Goal: Task Accomplishment & Management: Complete application form

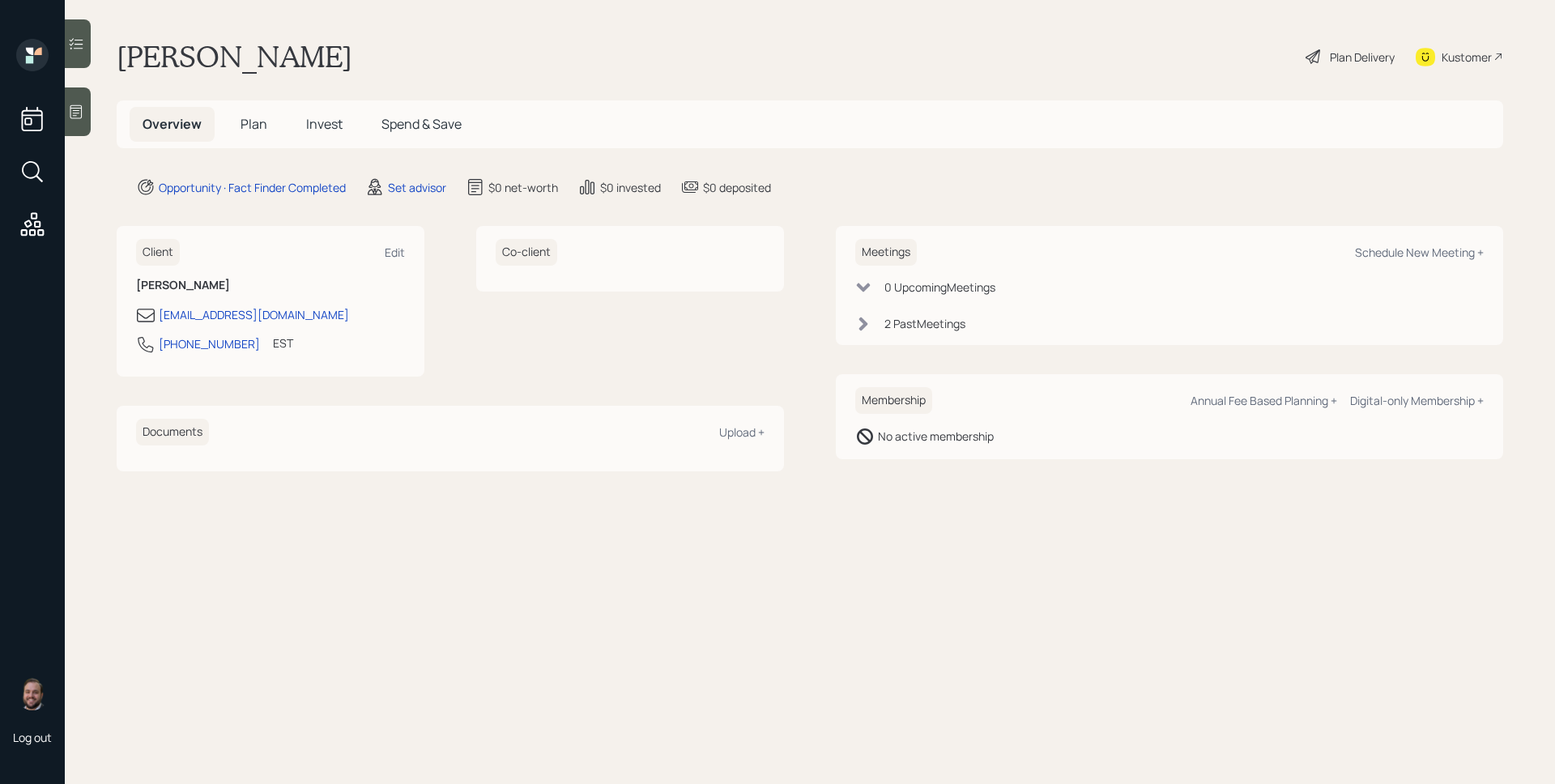
click at [84, 120] on div at bounding box center [78, 112] width 26 height 49
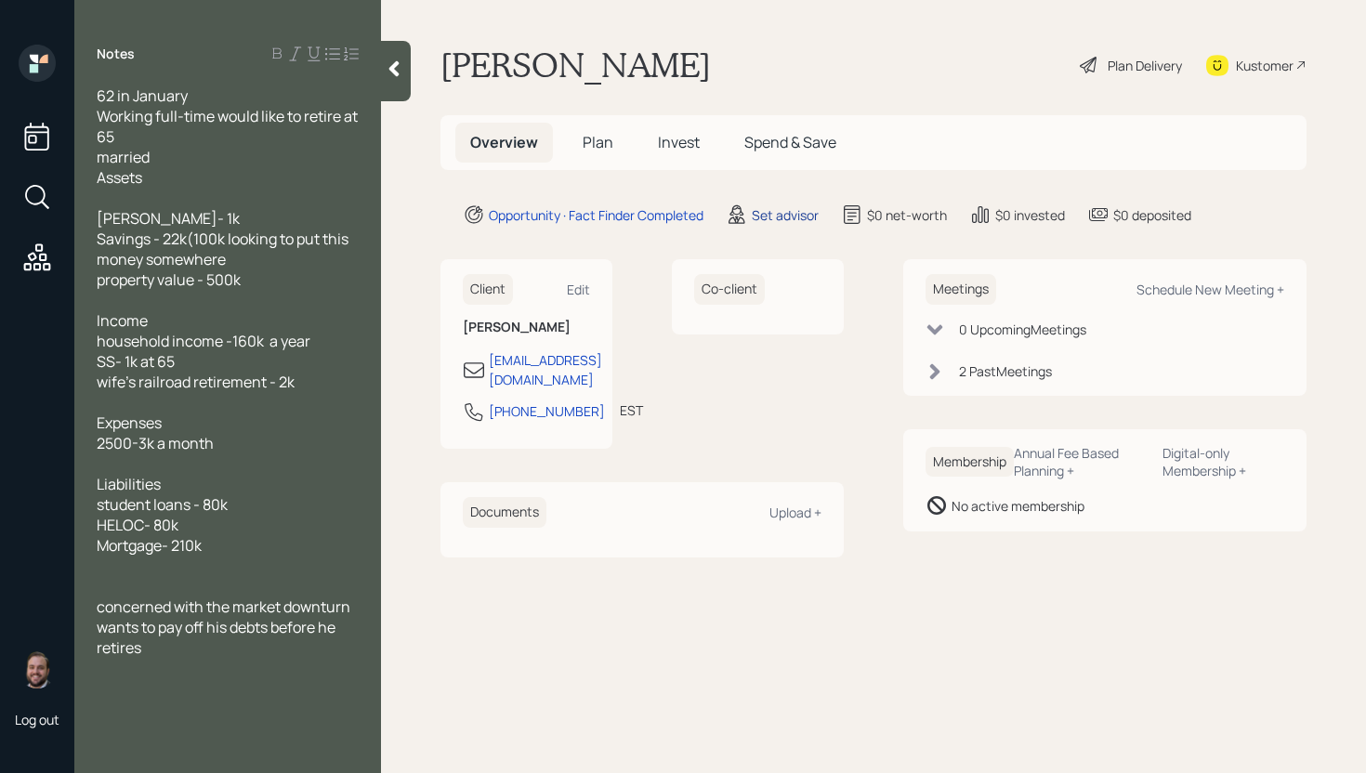
click at [771, 218] on div "Set advisor" at bounding box center [785, 215] width 67 height 20
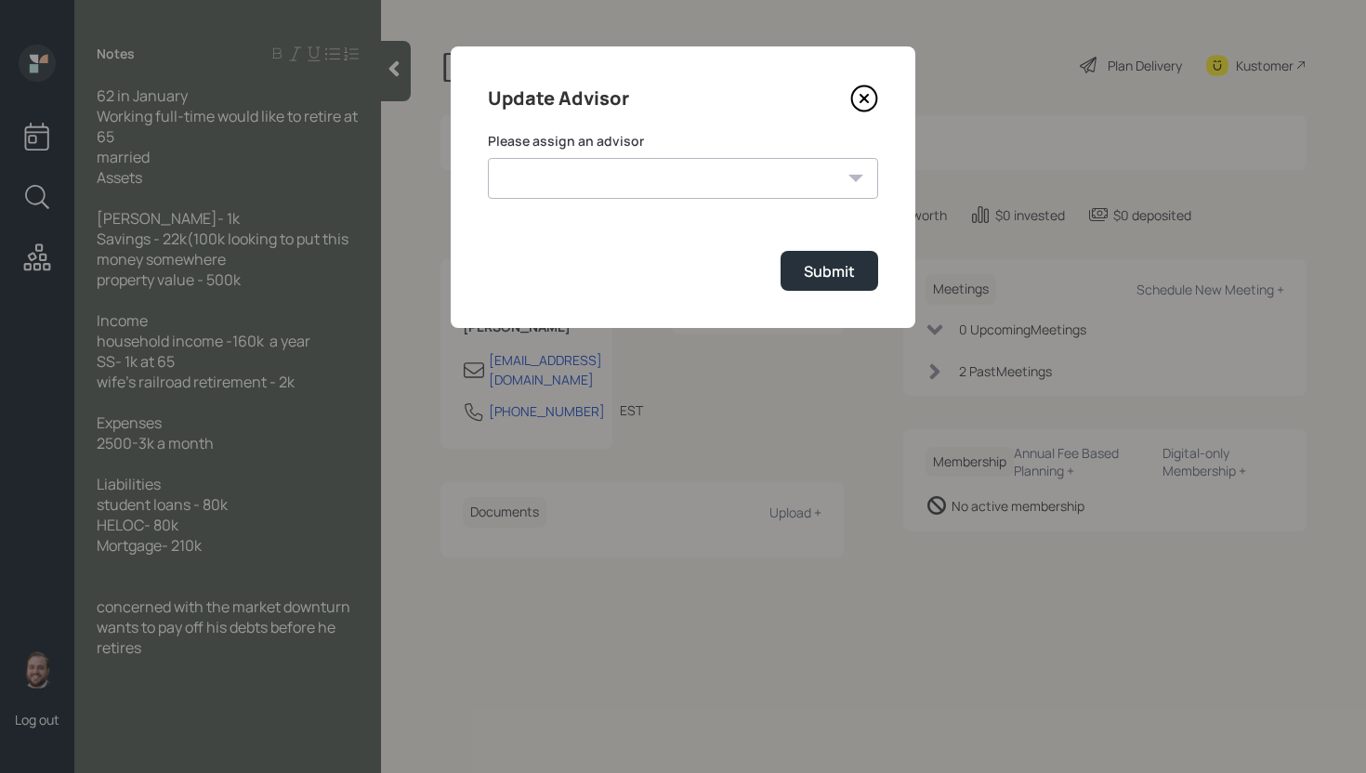
click at [811, 173] on select "Jonah Coleman Tyler End James DiStasi Treva Nostdahl Eric Schwartz Aleksandra S…" at bounding box center [683, 178] width 390 height 41
select select "d946c976-65aa-4529-ac9d-02c4f1114fc0"
click at [488, 158] on select "Jonah Coleman Tyler End James DiStasi Treva Nostdahl Eric Schwartz Aleksandra S…" at bounding box center [683, 178] width 390 height 41
click at [813, 272] on div "Submit" at bounding box center [829, 271] width 51 height 20
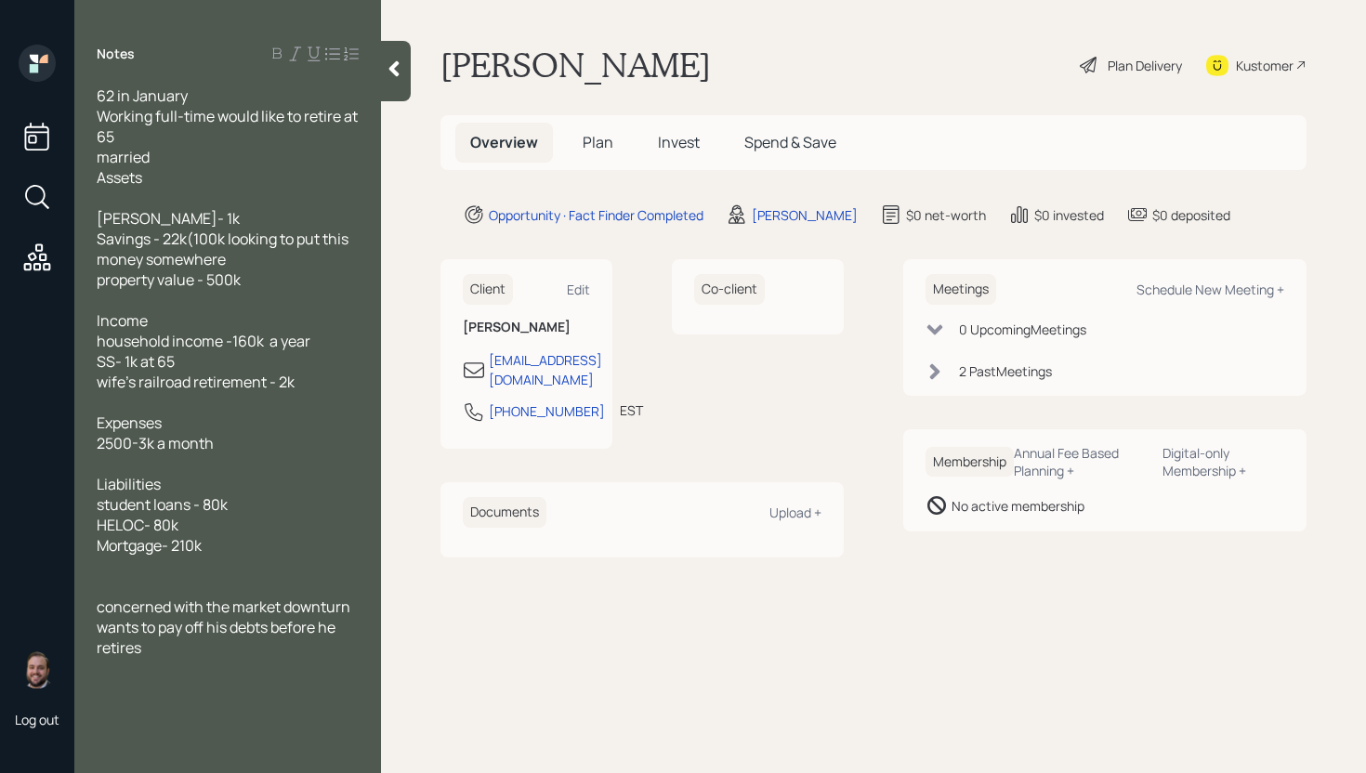
click at [587, 136] on h5 "Plan" at bounding box center [598, 143] width 60 height 40
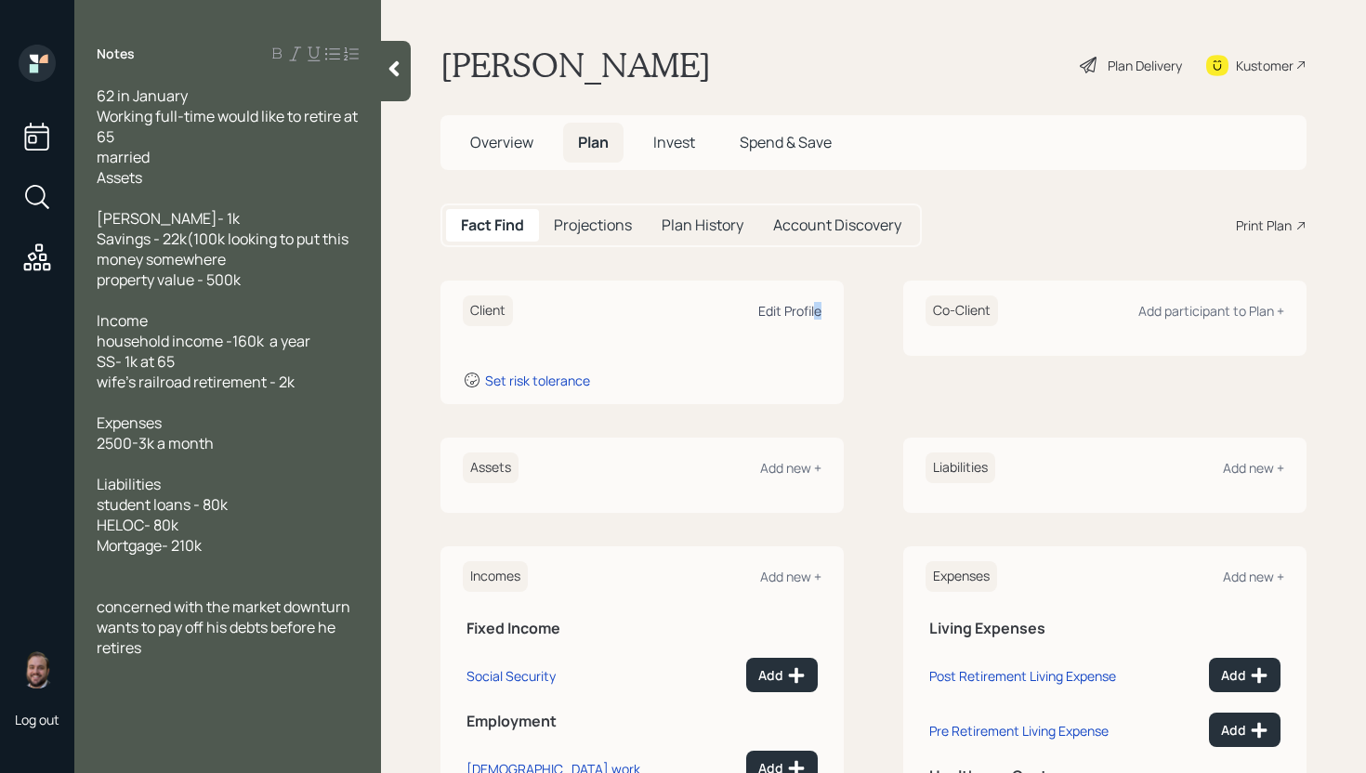
click at [810, 313] on div "Edit Profile" at bounding box center [789, 311] width 63 height 18
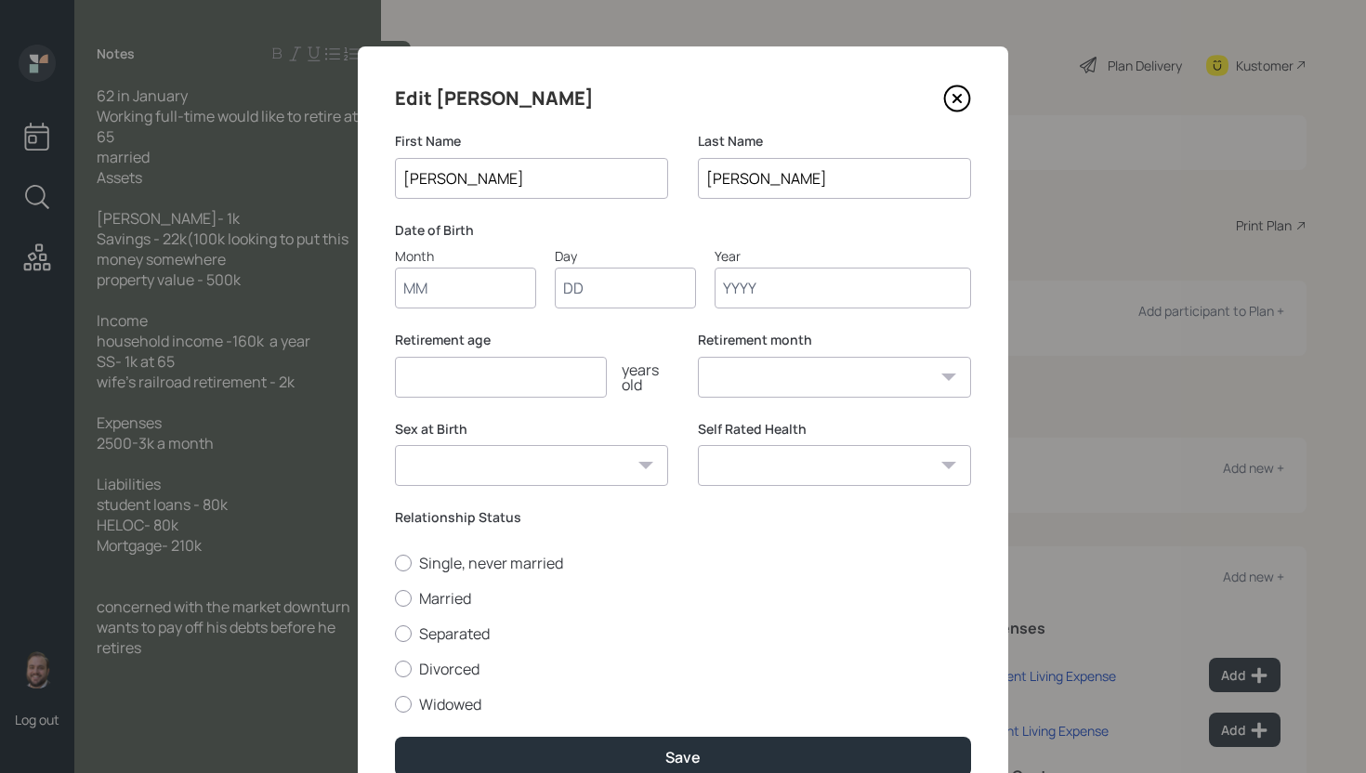
click at [489, 293] on input "Month" at bounding box center [465, 288] width 141 height 41
type input "01"
type input "1963"
select select "1"
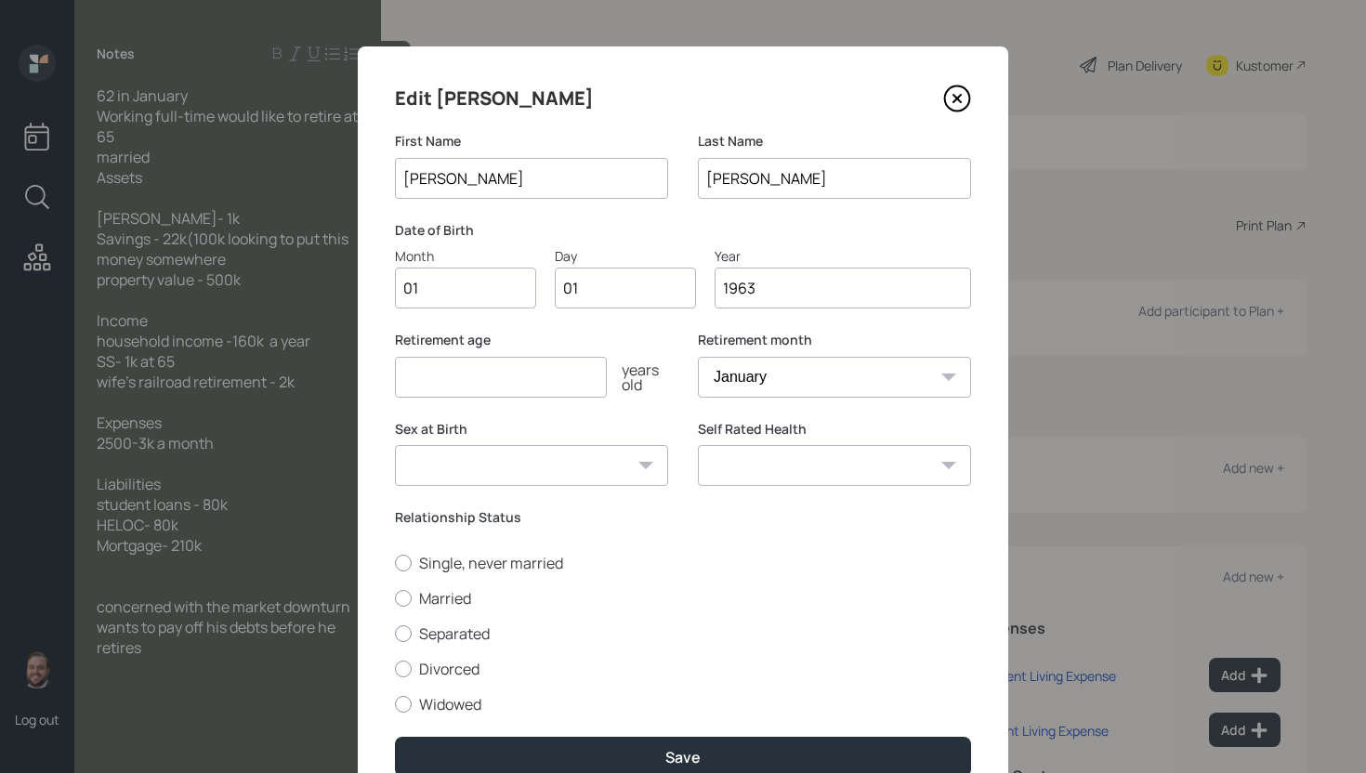
type input "1963"
type input "65"
click at [453, 596] on label "Married" at bounding box center [683, 598] width 576 height 20
click at [395, 598] on input "Married" at bounding box center [394, 598] width 1 height 1
radio input "true"
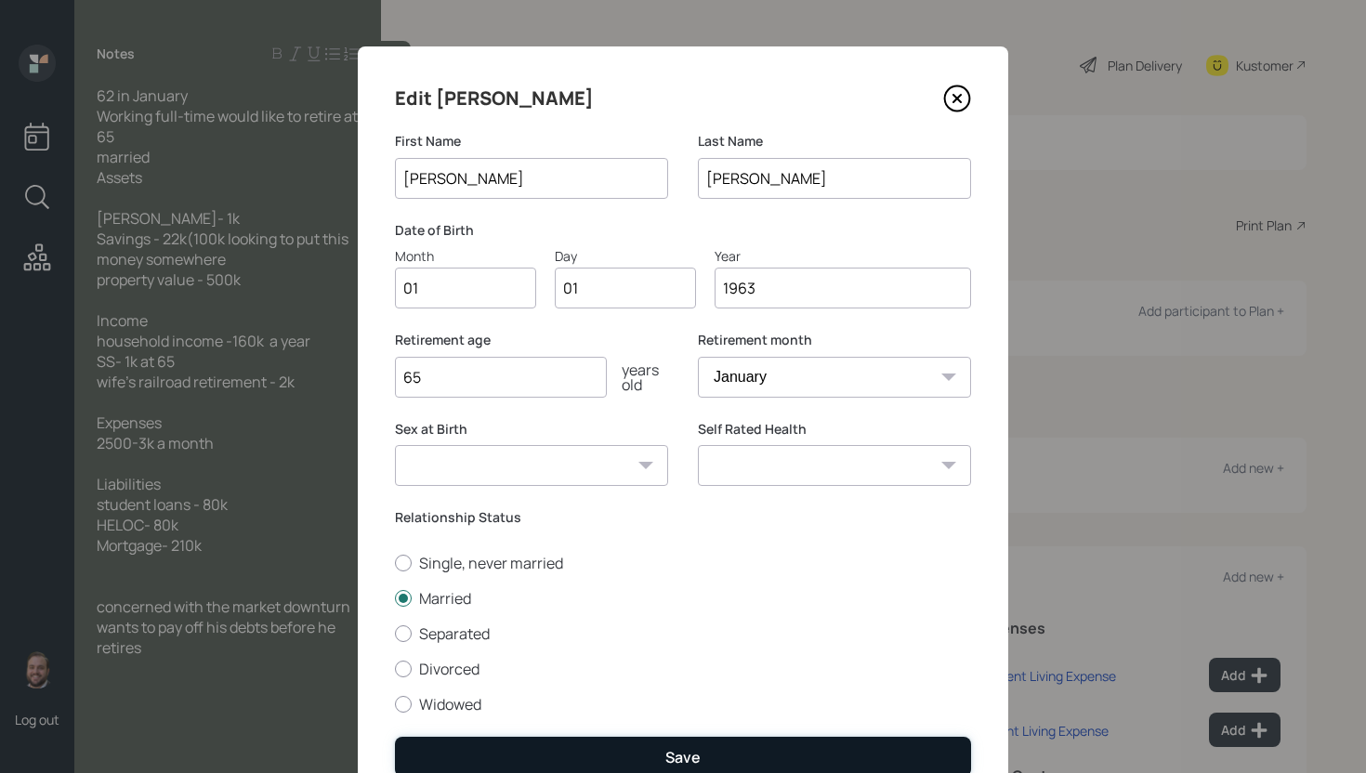
click at [650, 757] on button "Save" at bounding box center [683, 757] width 576 height 40
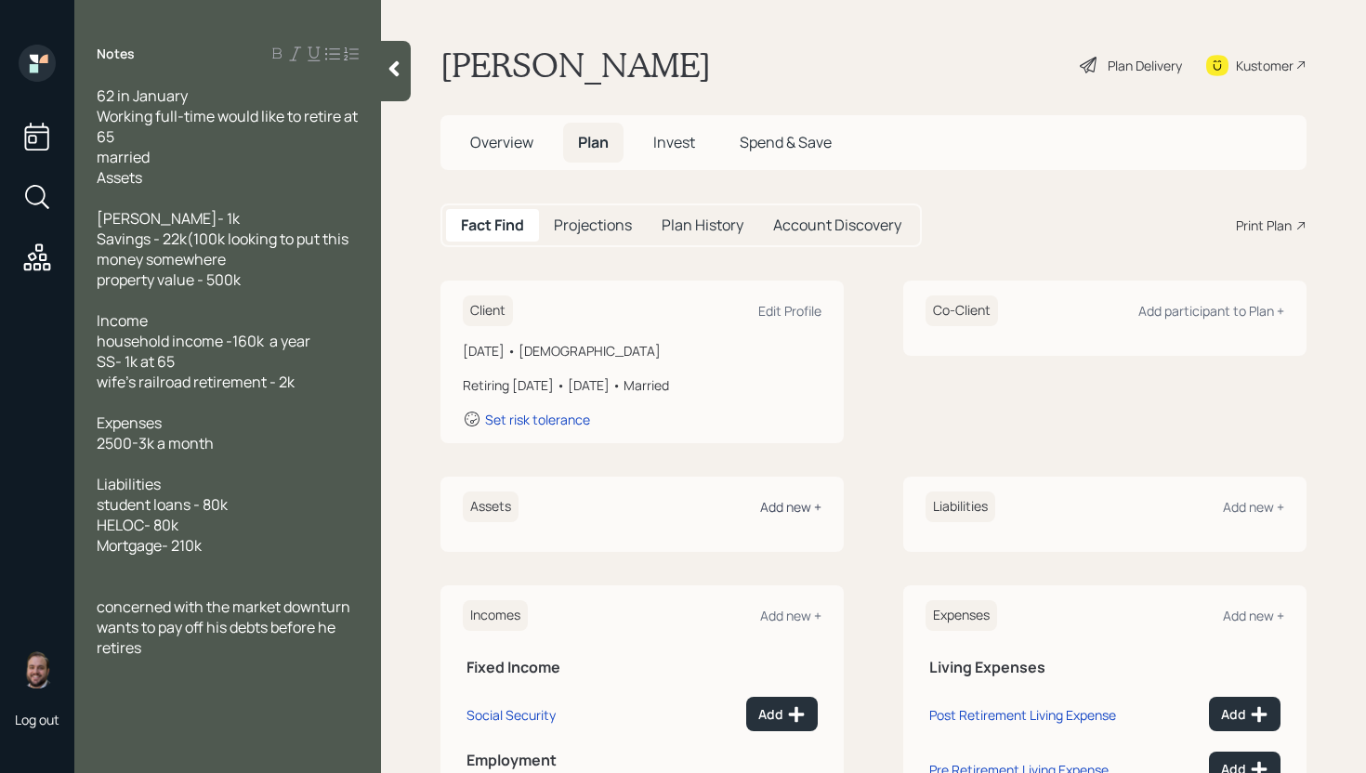
click at [796, 504] on div "Add new +" at bounding box center [790, 507] width 61 height 18
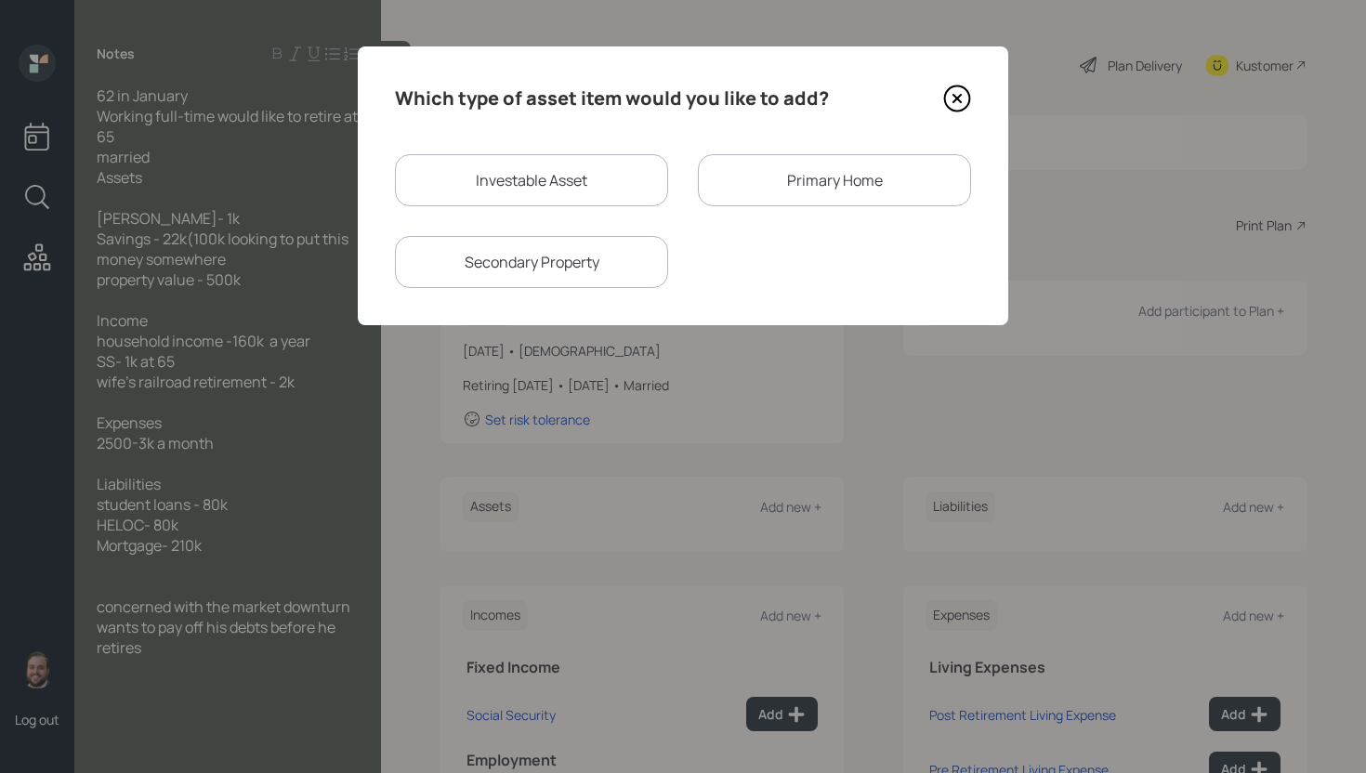
click at [544, 165] on div "Investable Asset" at bounding box center [531, 180] width 273 height 52
select select "taxable"
select select "balanced"
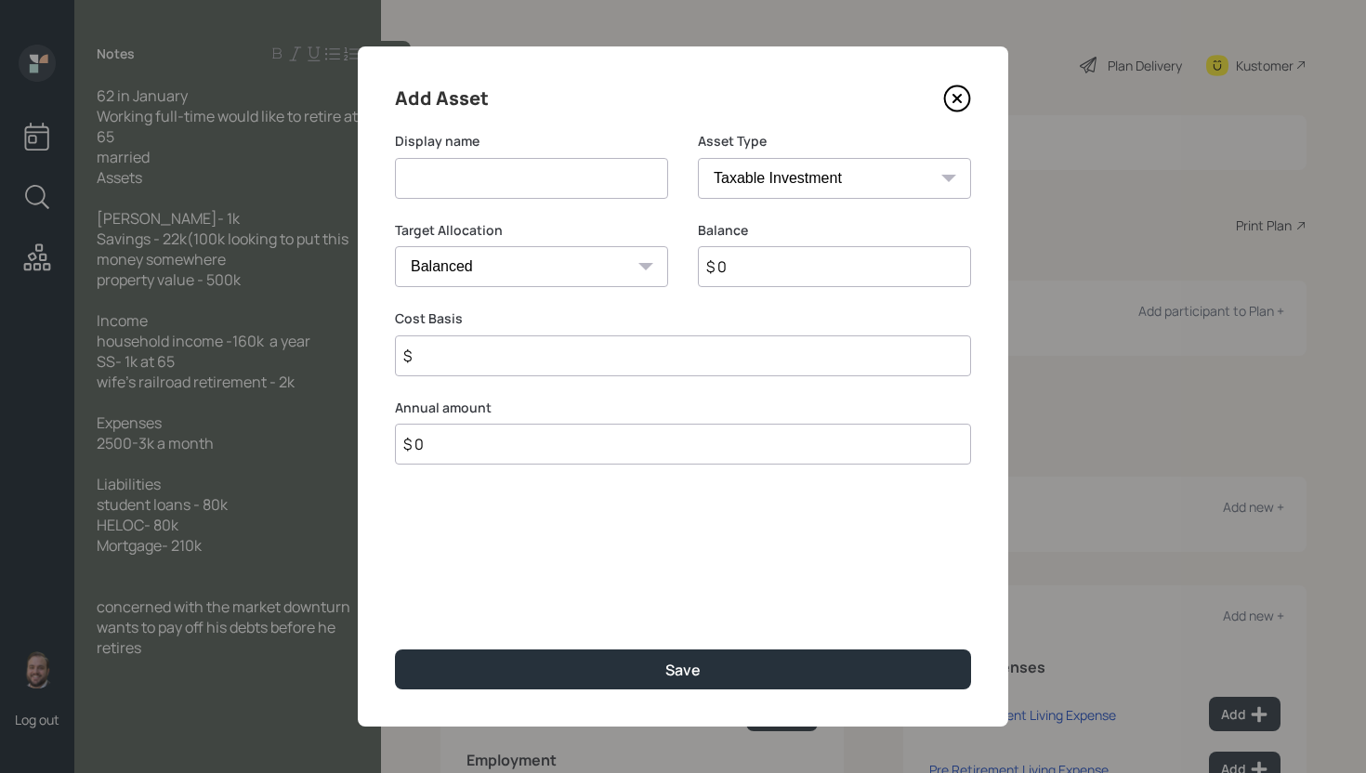
click at [545, 166] on input at bounding box center [531, 178] width 273 height 41
type input "Schwab IRA"
click at [876, 184] on select "SEP IRA IRA Roth IRA 401(k) Roth 401(k) 403(b) Roth 403(b) 457(b) Roth 457(b) H…" at bounding box center [834, 178] width 273 height 41
select select "ira"
click at [698, 158] on select "SEP IRA IRA Roth IRA 401(k) Roth 401(k) 403(b) Roth 403(b) 457(b) Roth 457(b) H…" at bounding box center [834, 178] width 273 height 41
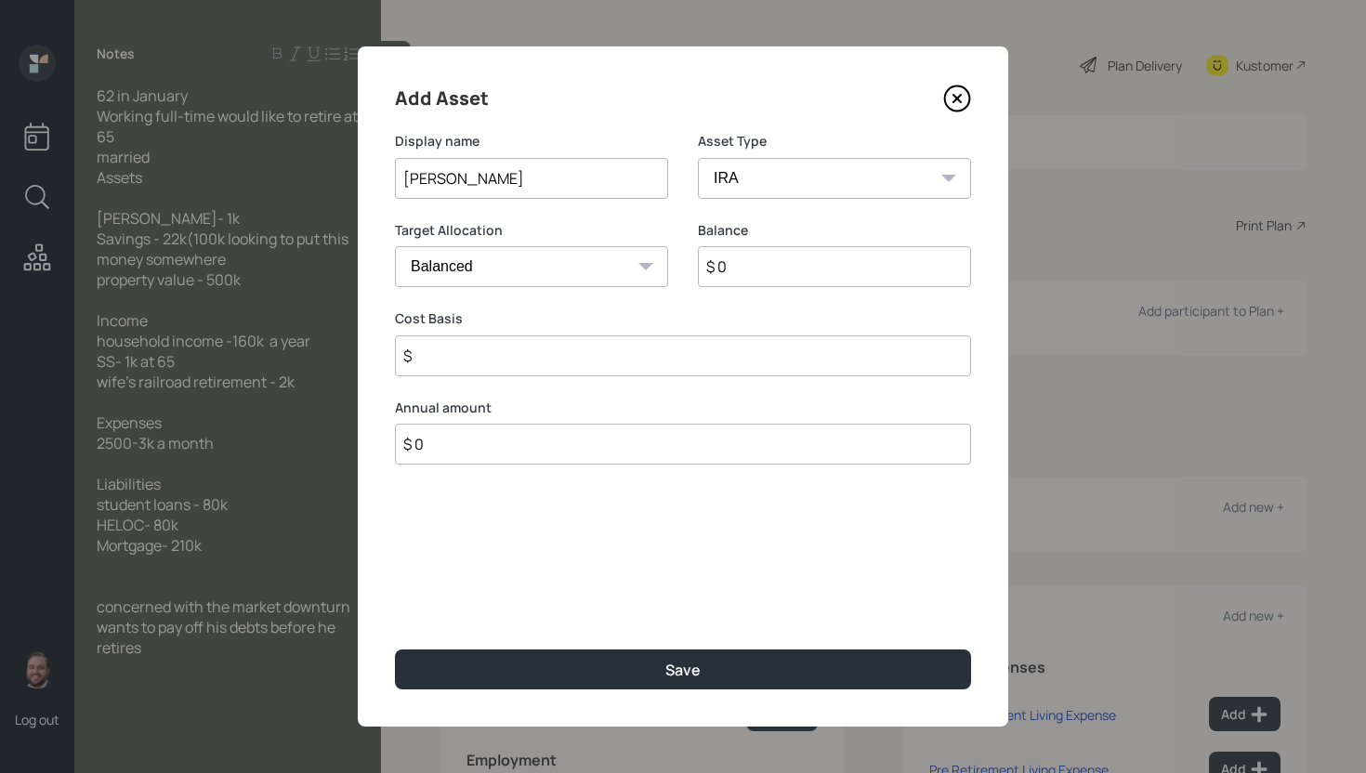
type input "$"
click at [774, 266] on input "$ 0" at bounding box center [834, 266] width 273 height 41
type input "$ 1,000"
type input "$ 0"
click at [395, 650] on button "Save" at bounding box center [683, 670] width 576 height 40
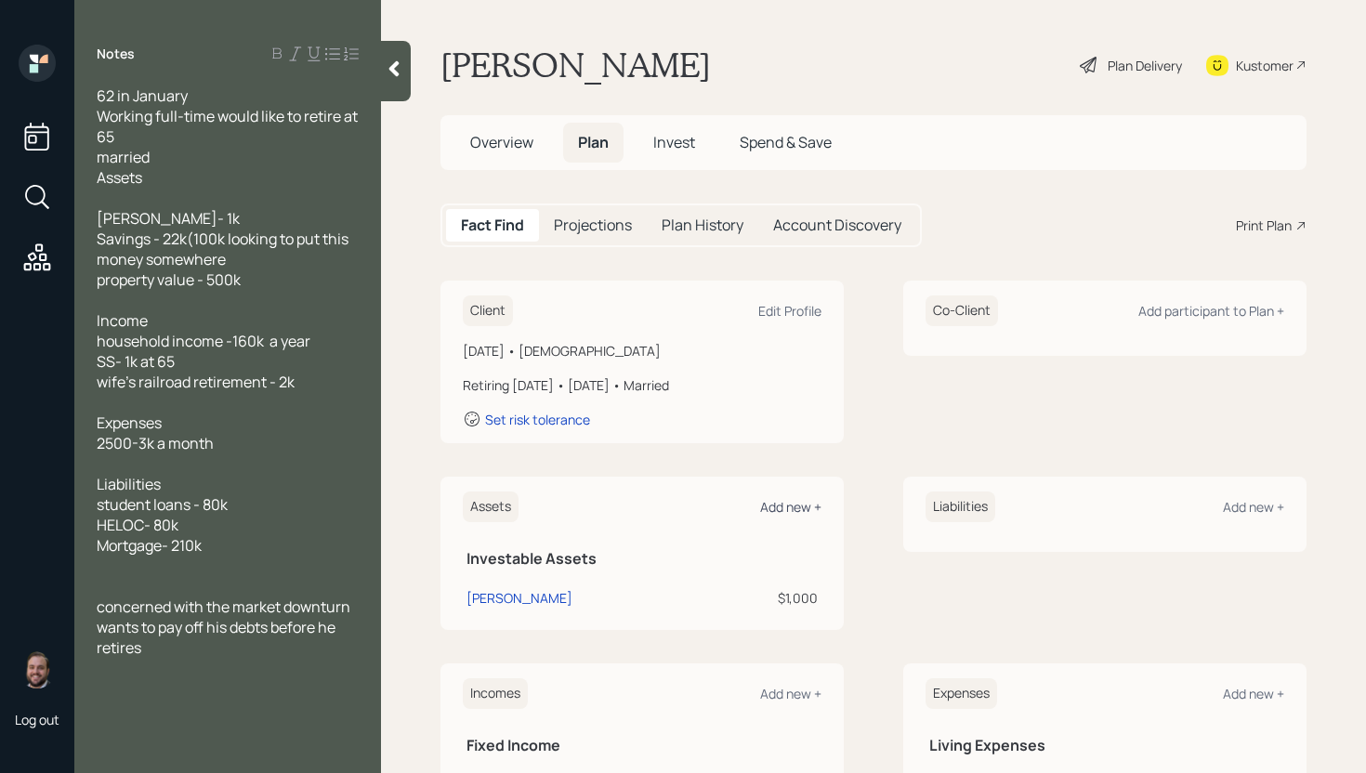
click at [794, 502] on div "Add new +" at bounding box center [790, 507] width 61 height 18
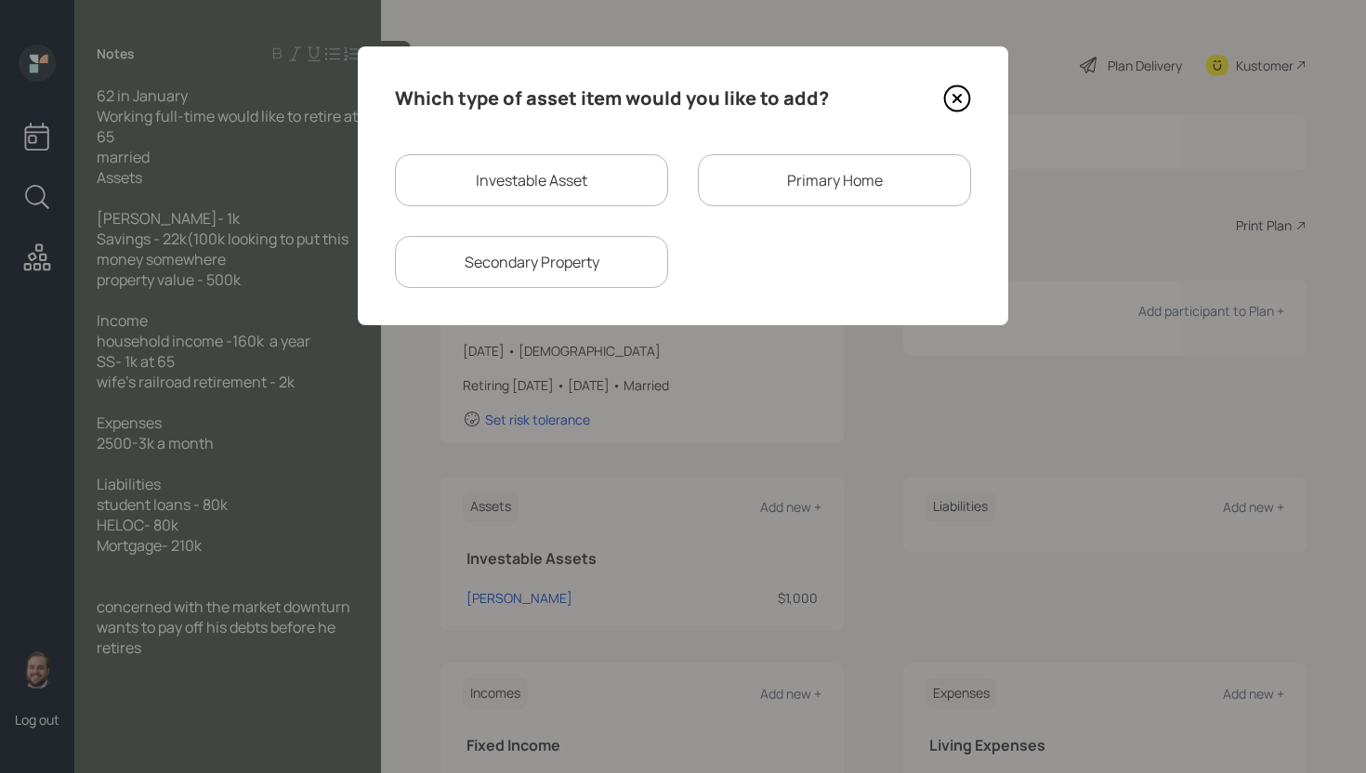
click at [475, 146] on div "Which type of asset item would you like to add? Investable Asset Primary Home S…" at bounding box center [683, 185] width 651 height 279
click at [493, 172] on div "Investable Asset" at bounding box center [531, 180] width 273 height 52
select select "taxable"
select select "balanced"
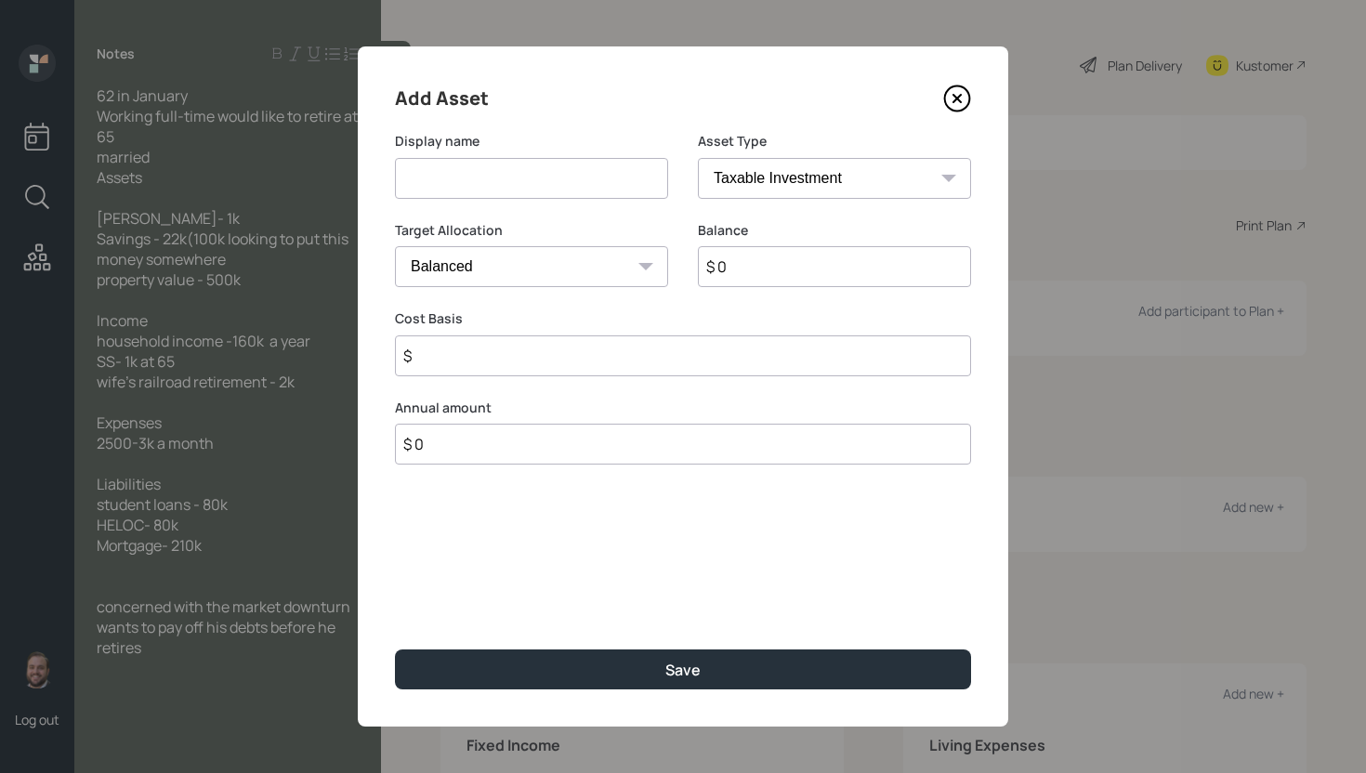
click at [493, 172] on input at bounding box center [531, 178] width 273 height 41
type input "Savings"
click at [842, 182] on select "SEP IRA IRA Roth IRA 401(k) Roth 401(k) 403(b) Roth 403(b) 457(b) Roth 457(b) H…" at bounding box center [834, 178] width 273 height 41
select select "emergency_fund"
click at [698, 158] on select "SEP IRA IRA Roth IRA 401(k) Roth 401(k) 403(b) Roth 403(b) 457(b) Roth 457(b) H…" at bounding box center [834, 178] width 273 height 41
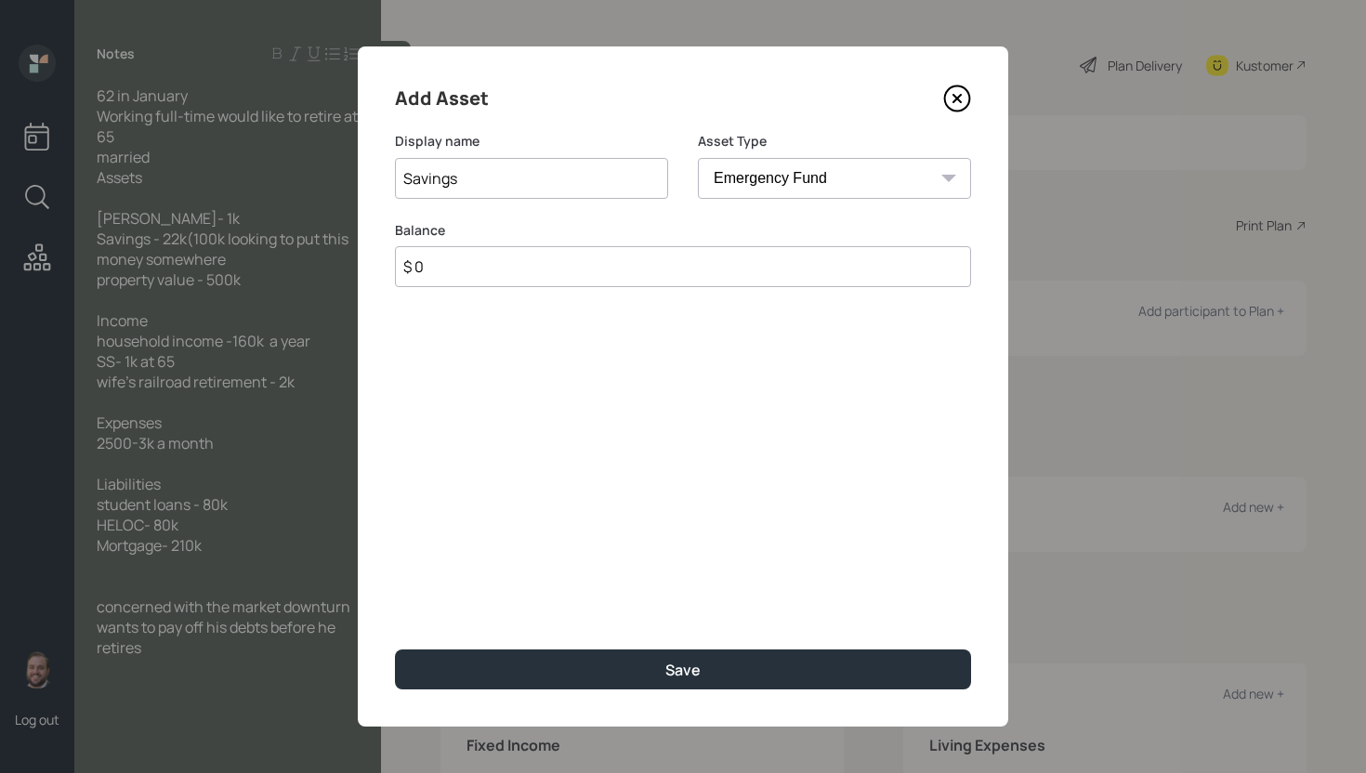
click at [819, 265] on input "$ 0" at bounding box center [683, 266] width 576 height 41
type input "$ 22,000"
click at [395, 650] on button "Save" at bounding box center [683, 670] width 576 height 40
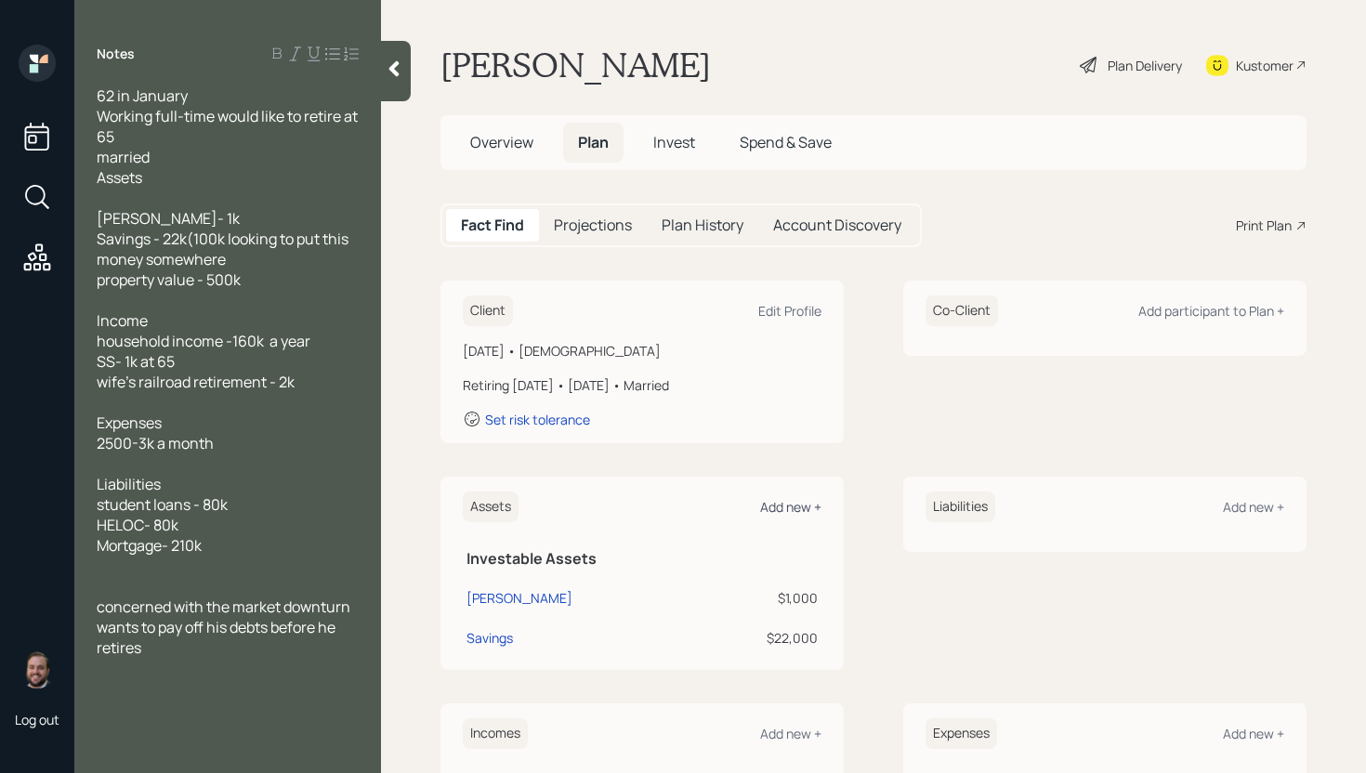
click at [794, 506] on div "Add new +" at bounding box center [790, 507] width 61 height 18
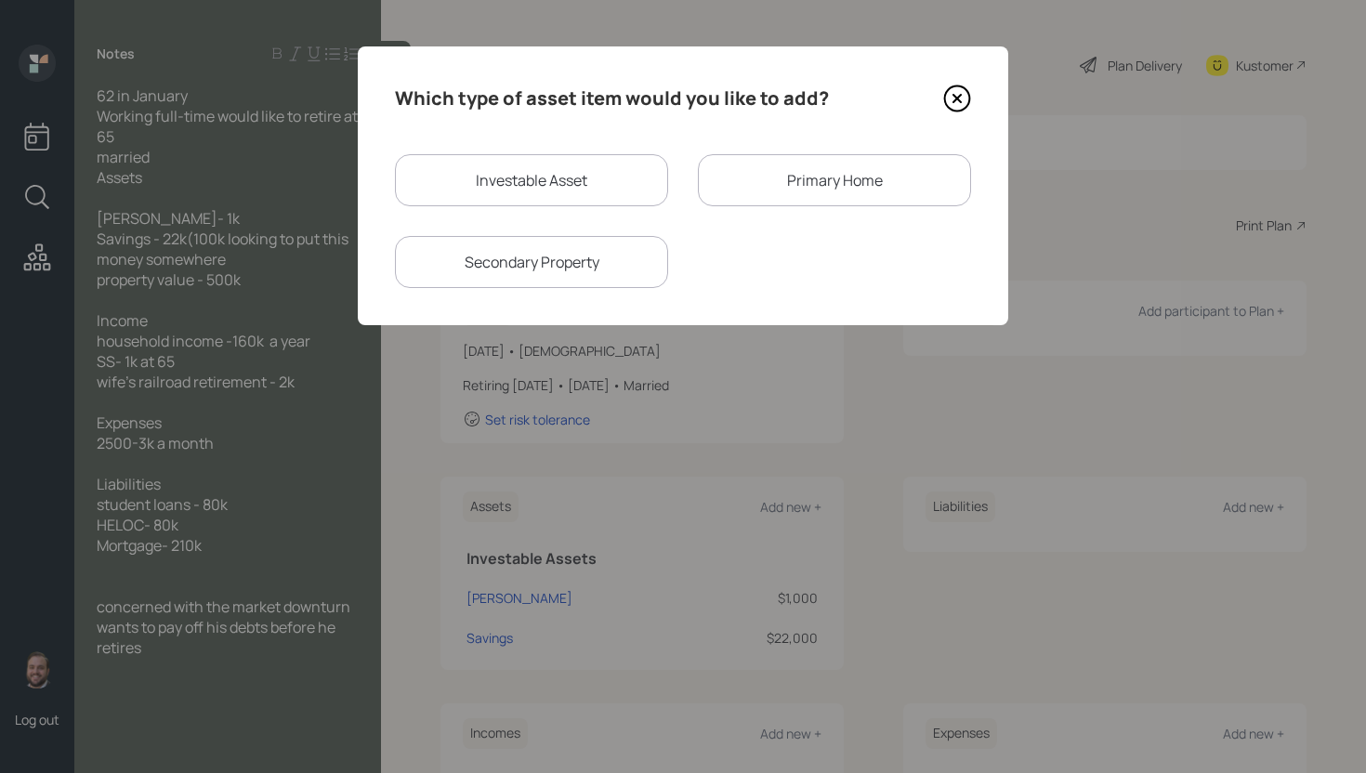
click at [611, 169] on div "Investable Asset" at bounding box center [531, 180] width 273 height 52
select select "taxable"
select select "balanced"
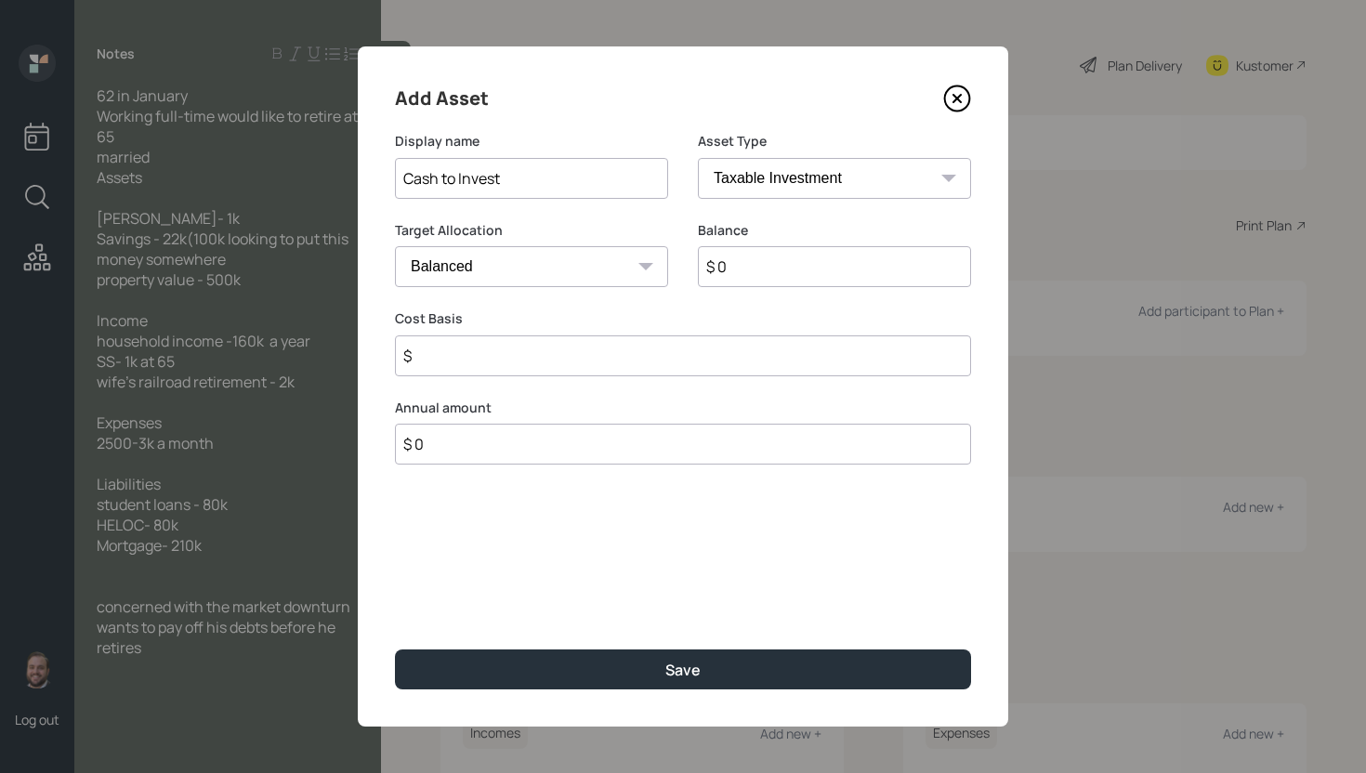
type input "Cash to Invest"
click at [886, 182] on select "SEP IRA IRA Roth IRA 401(k) Roth 401(k) 403(b) Roth 403(b) 457(b) Roth 457(b) H…" at bounding box center [834, 178] width 273 height 41
select select "cash"
click at [698, 158] on select "SEP IRA IRA Roth IRA 401(k) Roth 401(k) 403(b) Roth 403(b) 457(b) Roth 457(b) H…" at bounding box center [834, 178] width 273 height 41
type input "$"
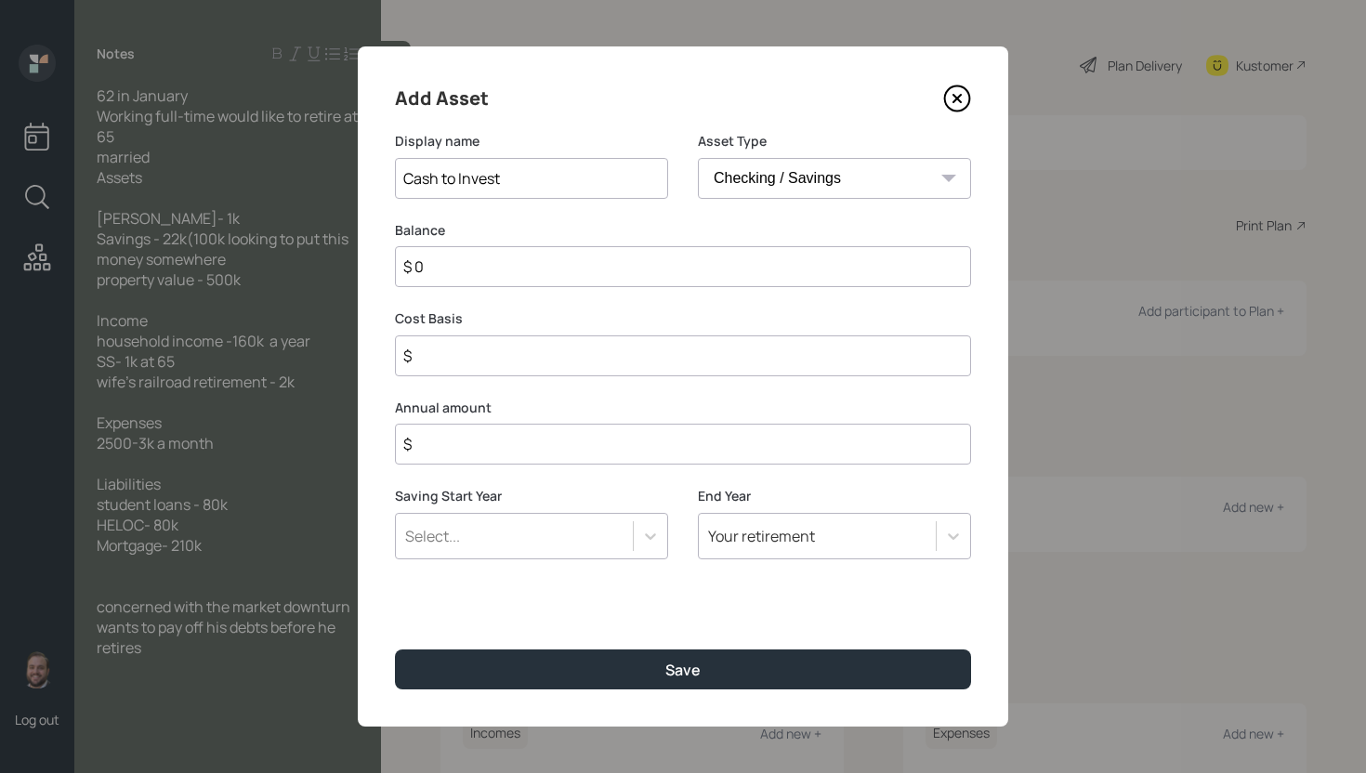
drag, startPoint x: 886, startPoint y: 182, endPoint x: 744, endPoint y: 268, distance: 165.9
click at [744, 268] on input "$ 0" at bounding box center [683, 266] width 576 height 41
type input "$ 1"
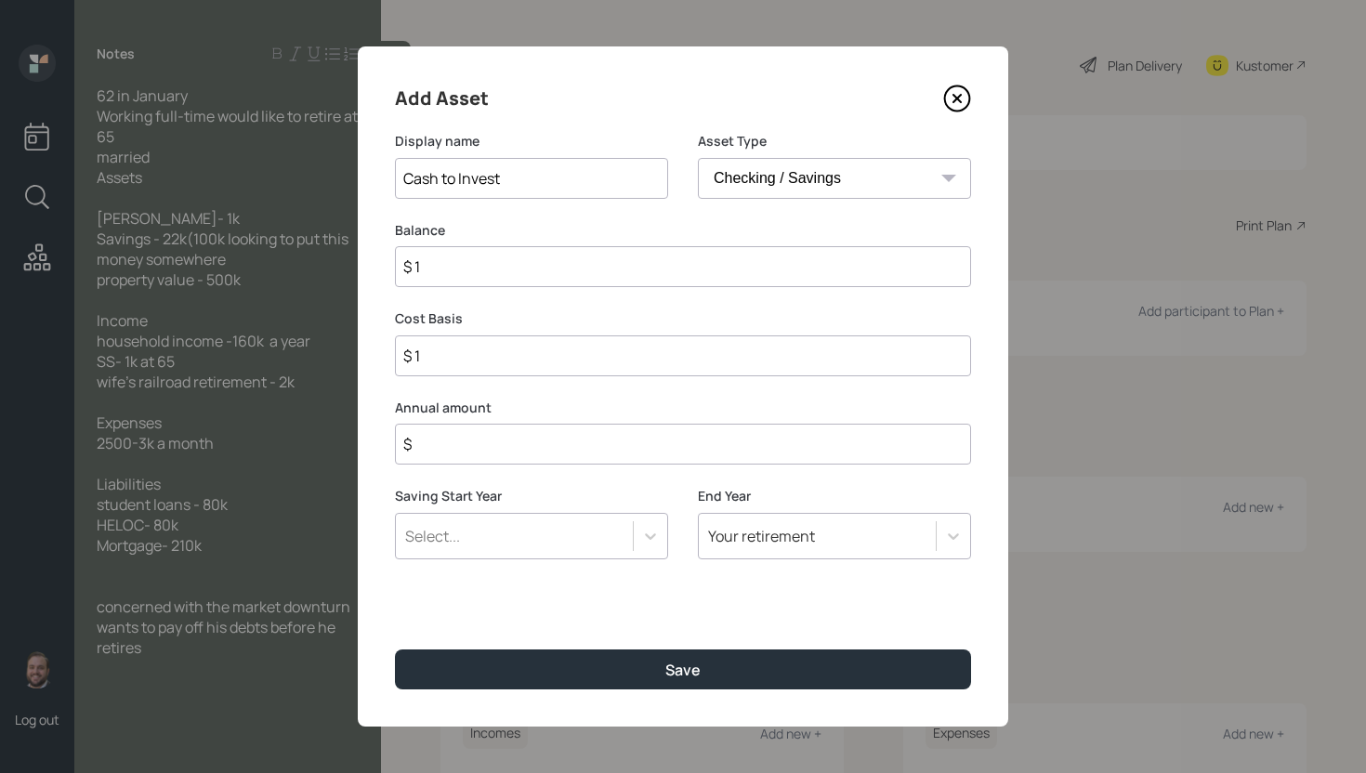
type input "$ 10"
type input "$ 100"
type input "$ 1,000"
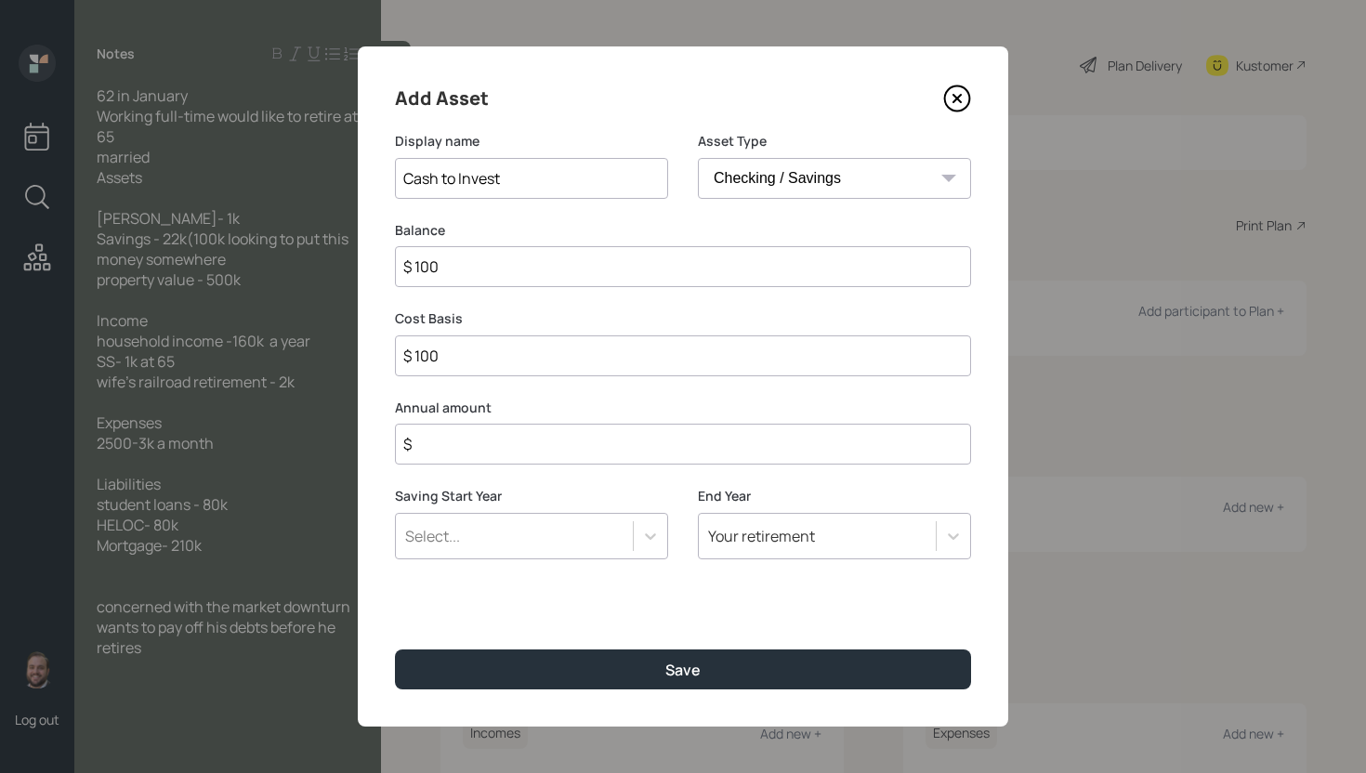
type input "$ 1,000"
type input "$ 10,000"
type input "$ 100,000"
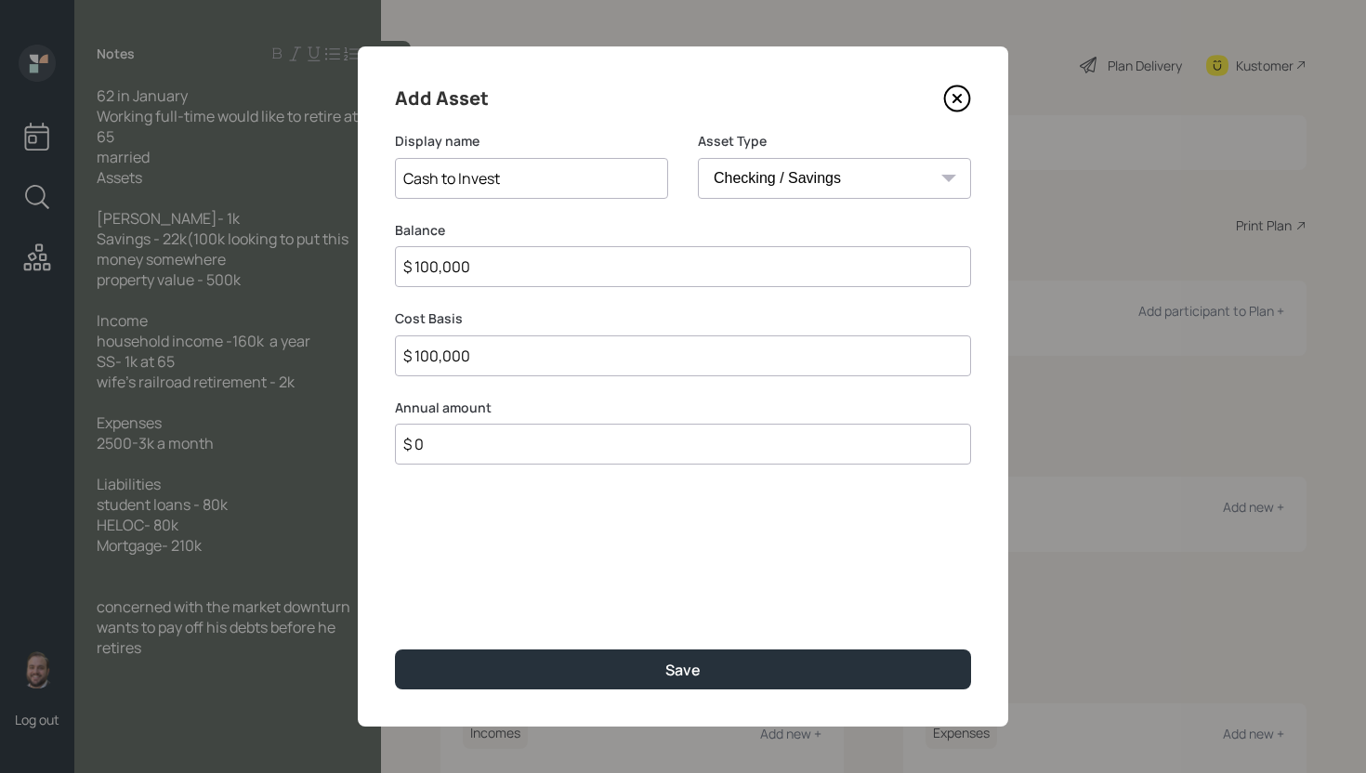
type input "$ 0"
click at [395, 650] on button "Save" at bounding box center [683, 670] width 576 height 40
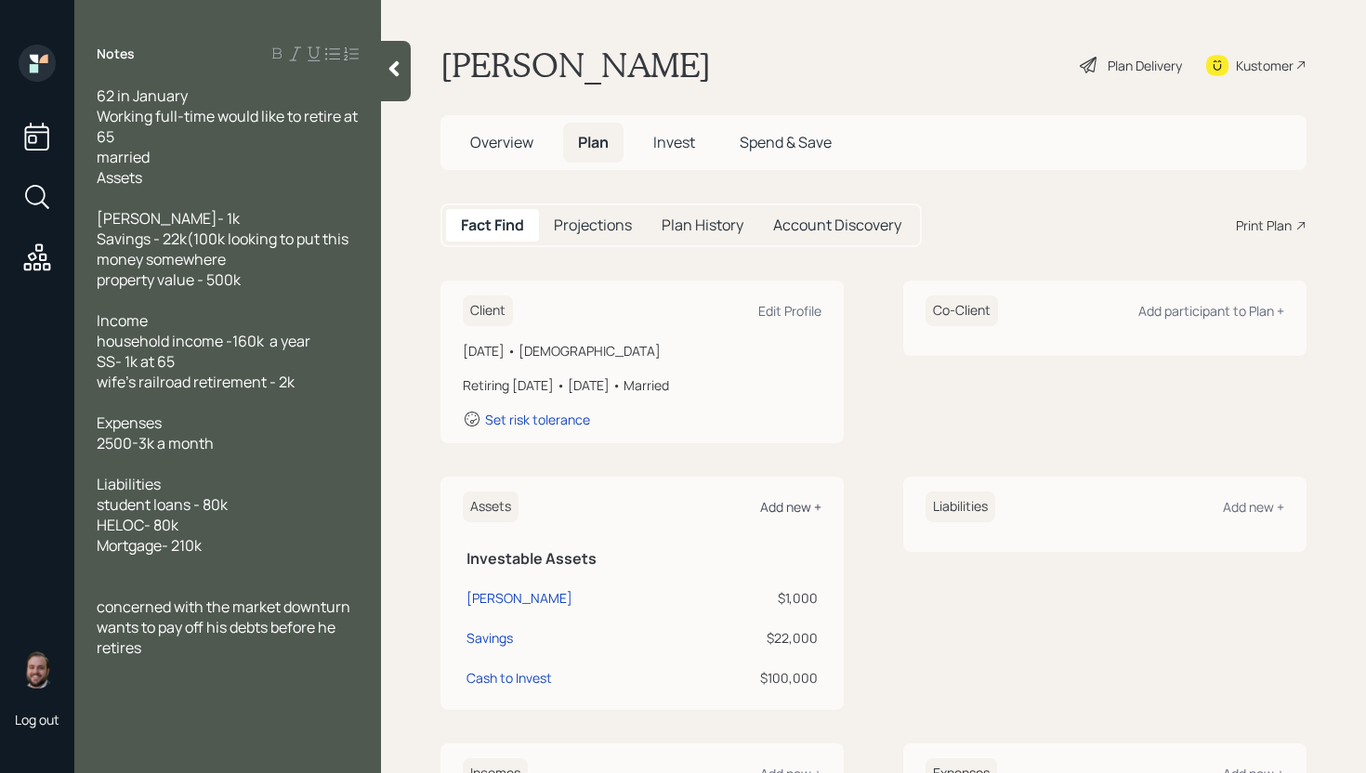
click at [791, 499] on div "Add new +" at bounding box center [790, 507] width 61 height 18
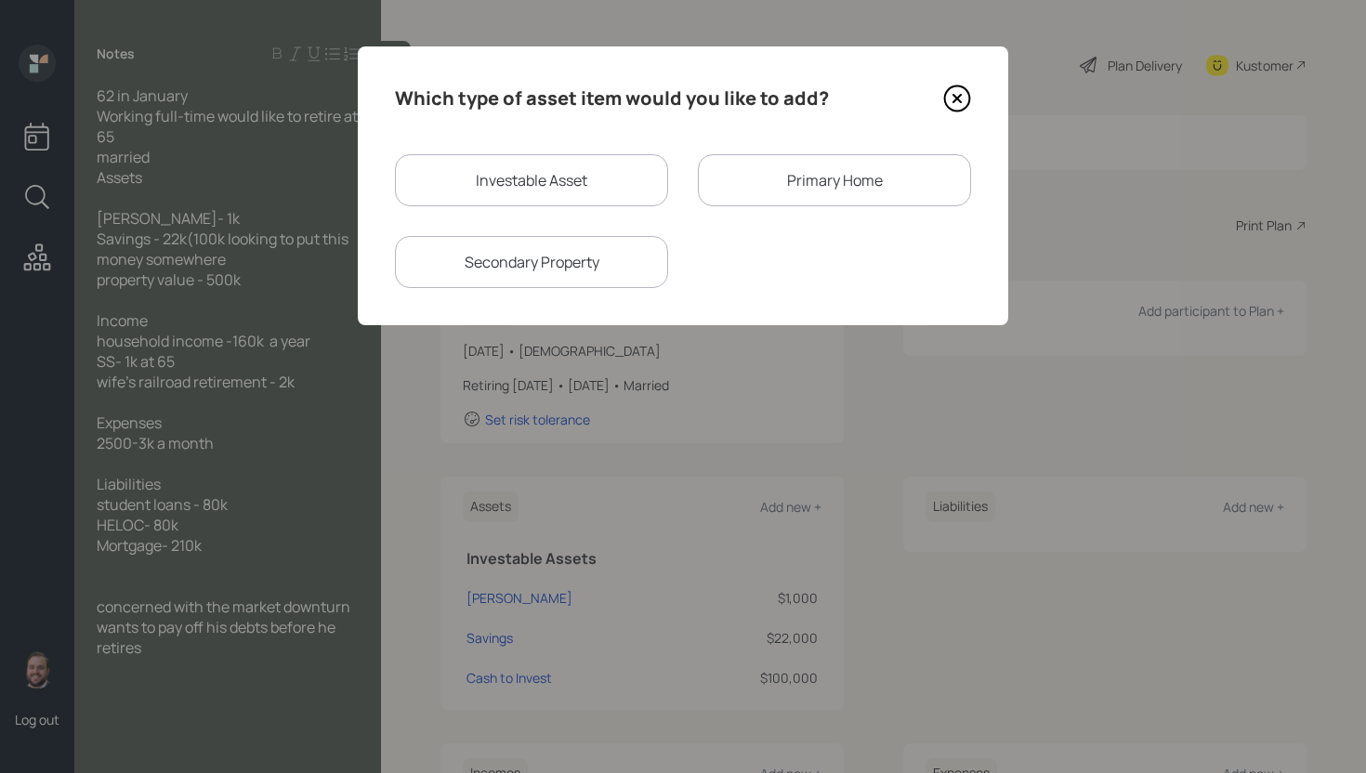
click at [795, 171] on div "Primary Home" at bounding box center [834, 180] width 273 height 52
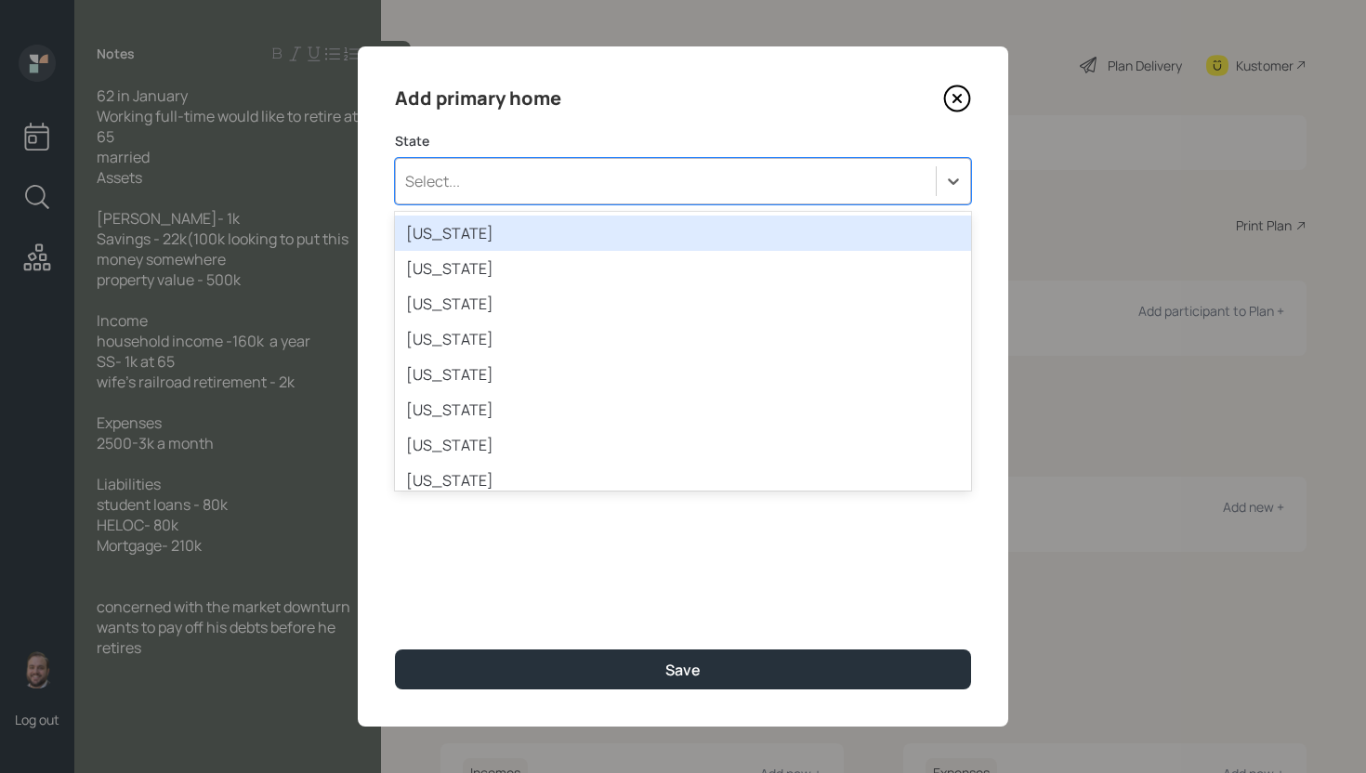
click at [507, 179] on div "Select..." at bounding box center [666, 181] width 540 height 32
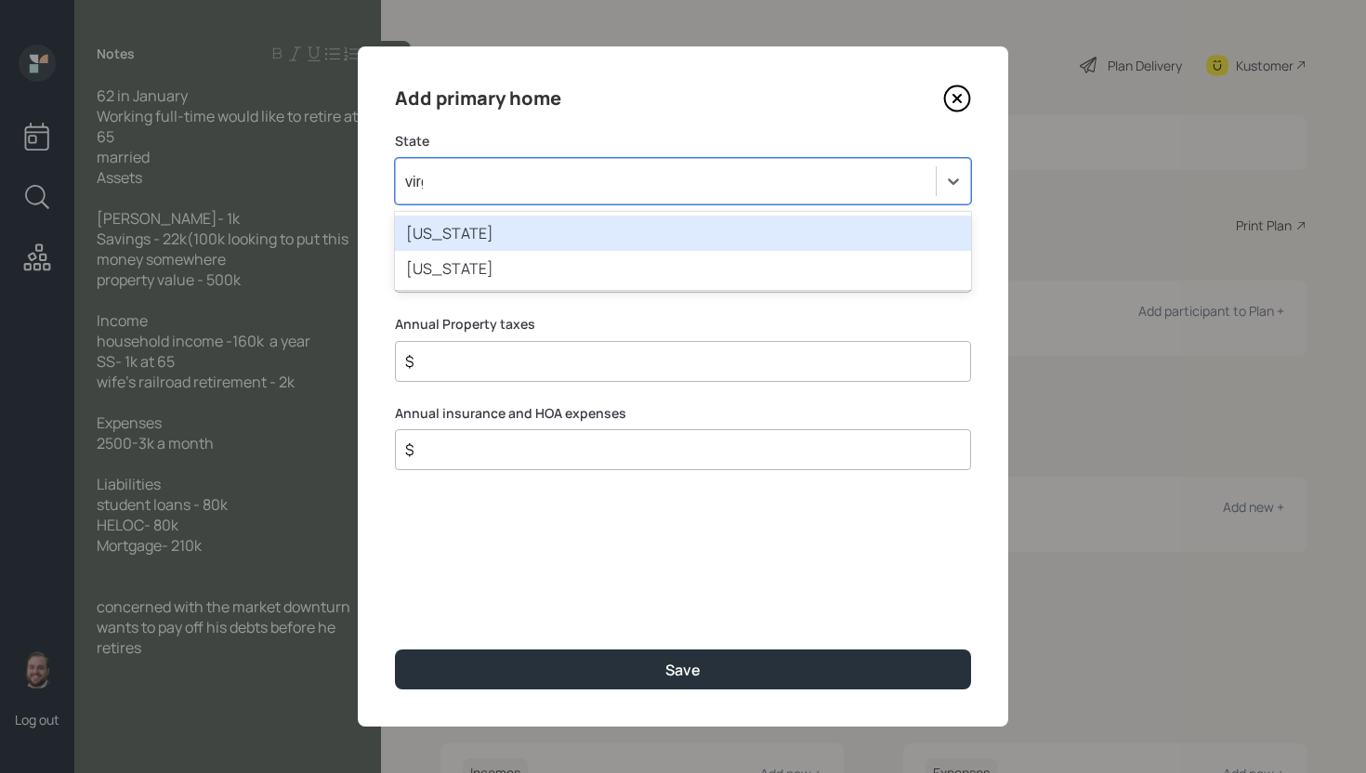
type input "virgi"
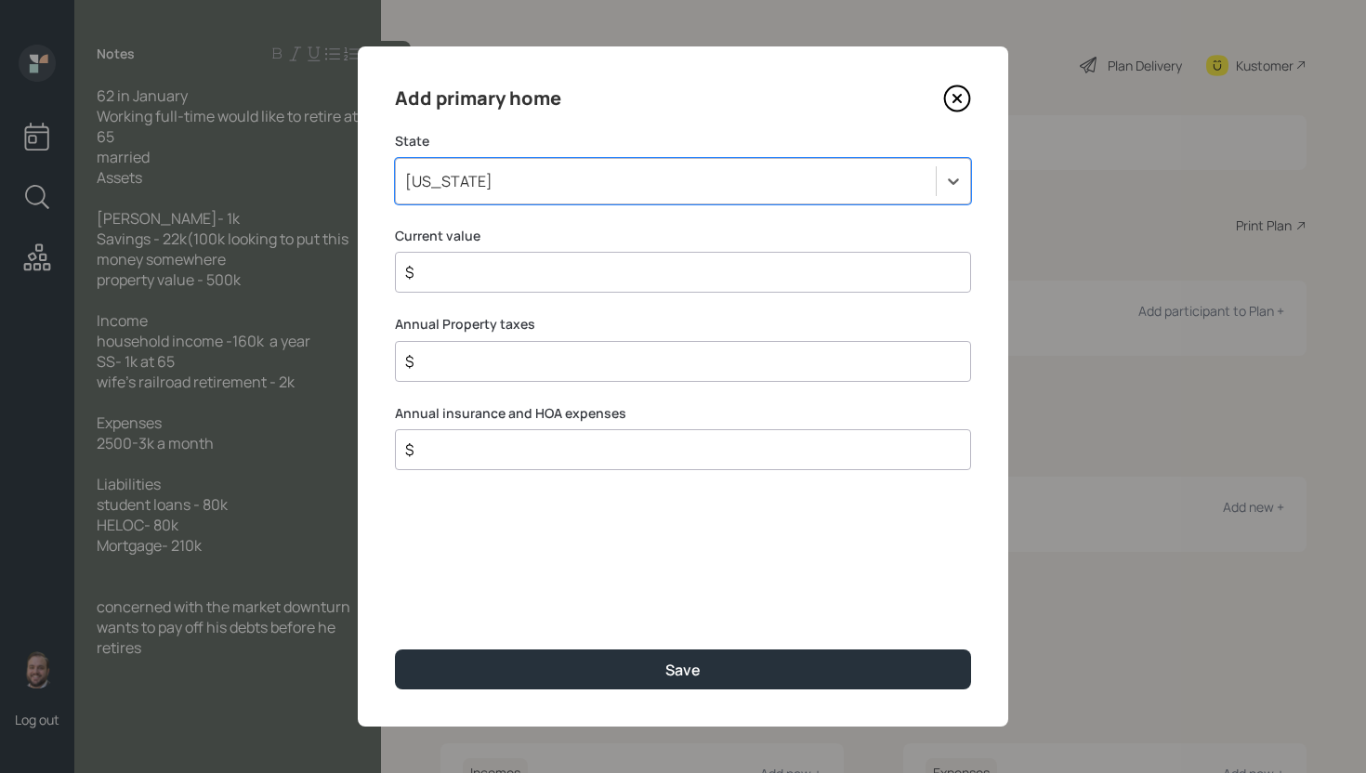
click at [617, 265] on input "$" at bounding box center [675, 272] width 545 height 22
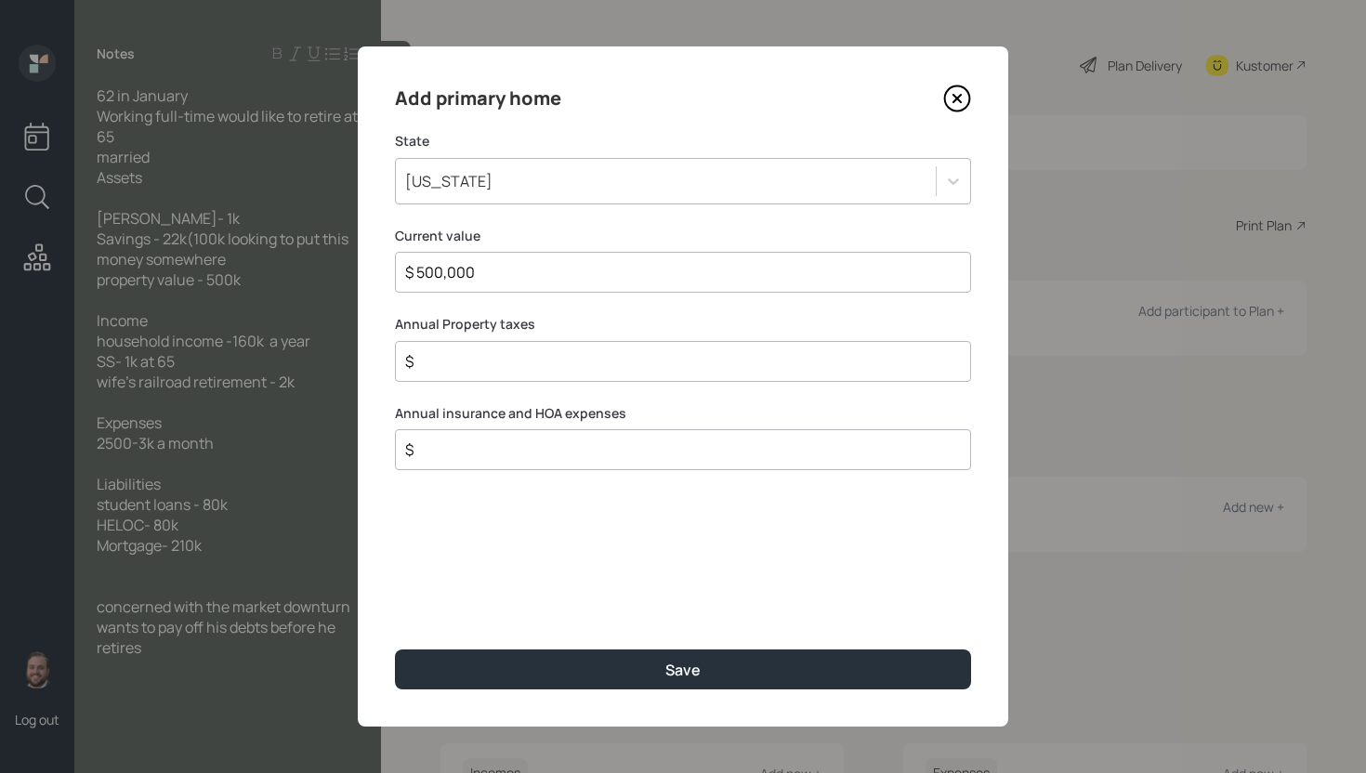
type input "$ 500,000"
type input "$ 0"
click at [395, 650] on button "Save" at bounding box center [683, 670] width 576 height 40
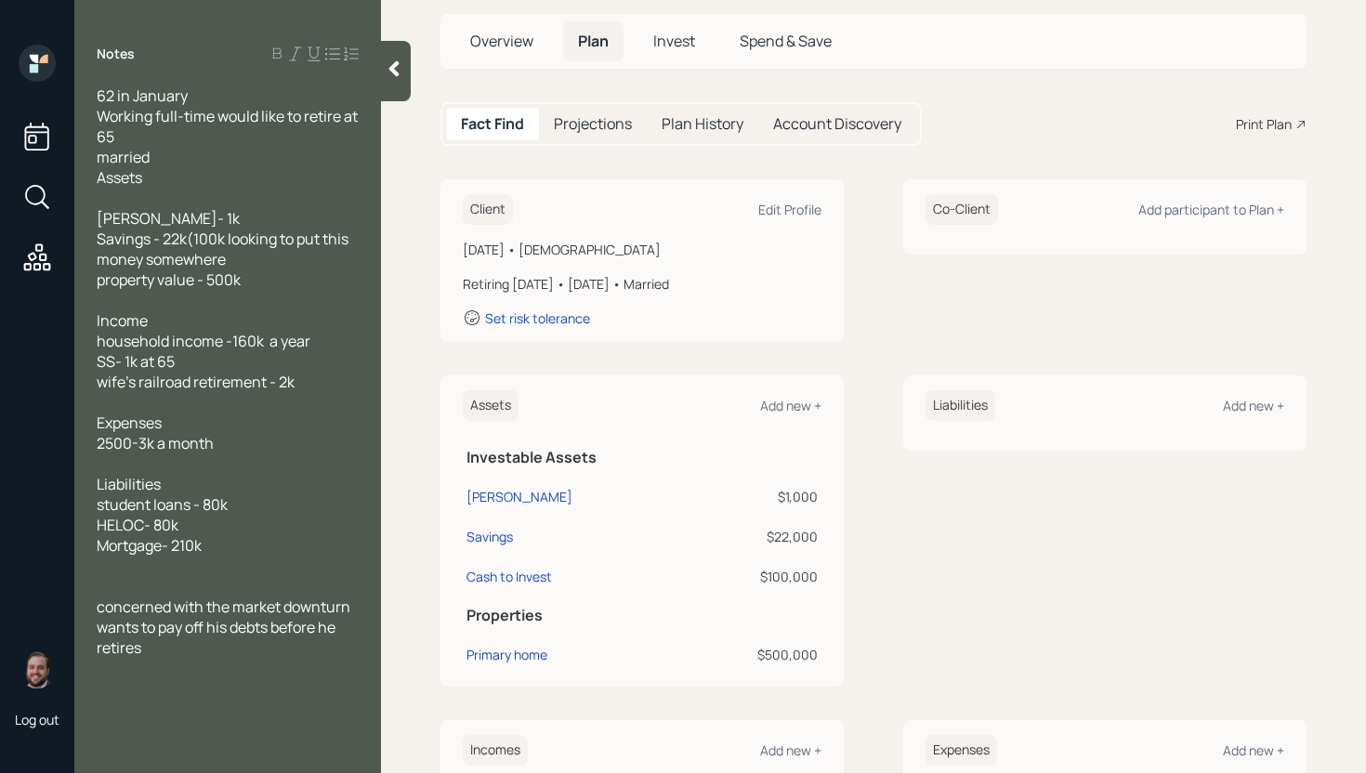
scroll to position [132, 0]
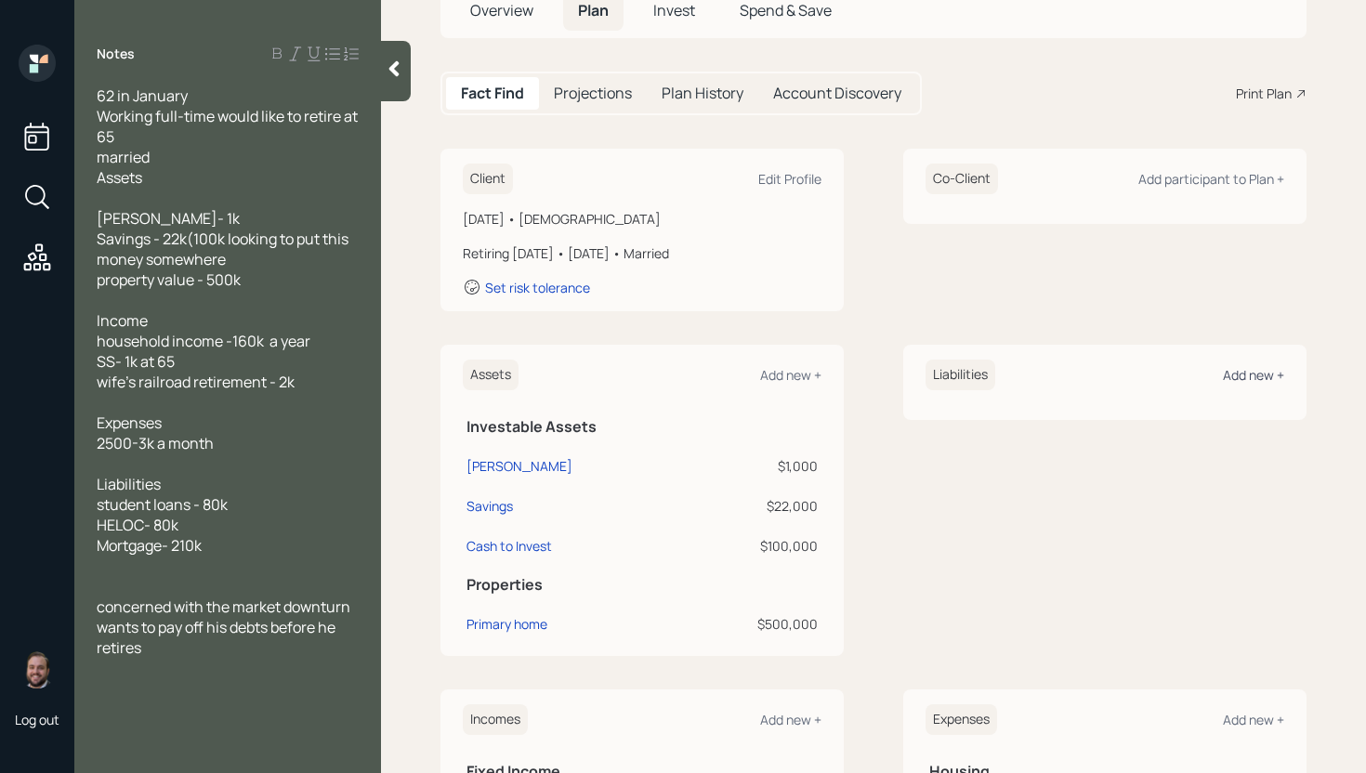
click at [1242, 376] on div "Add new +" at bounding box center [1253, 375] width 61 height 18
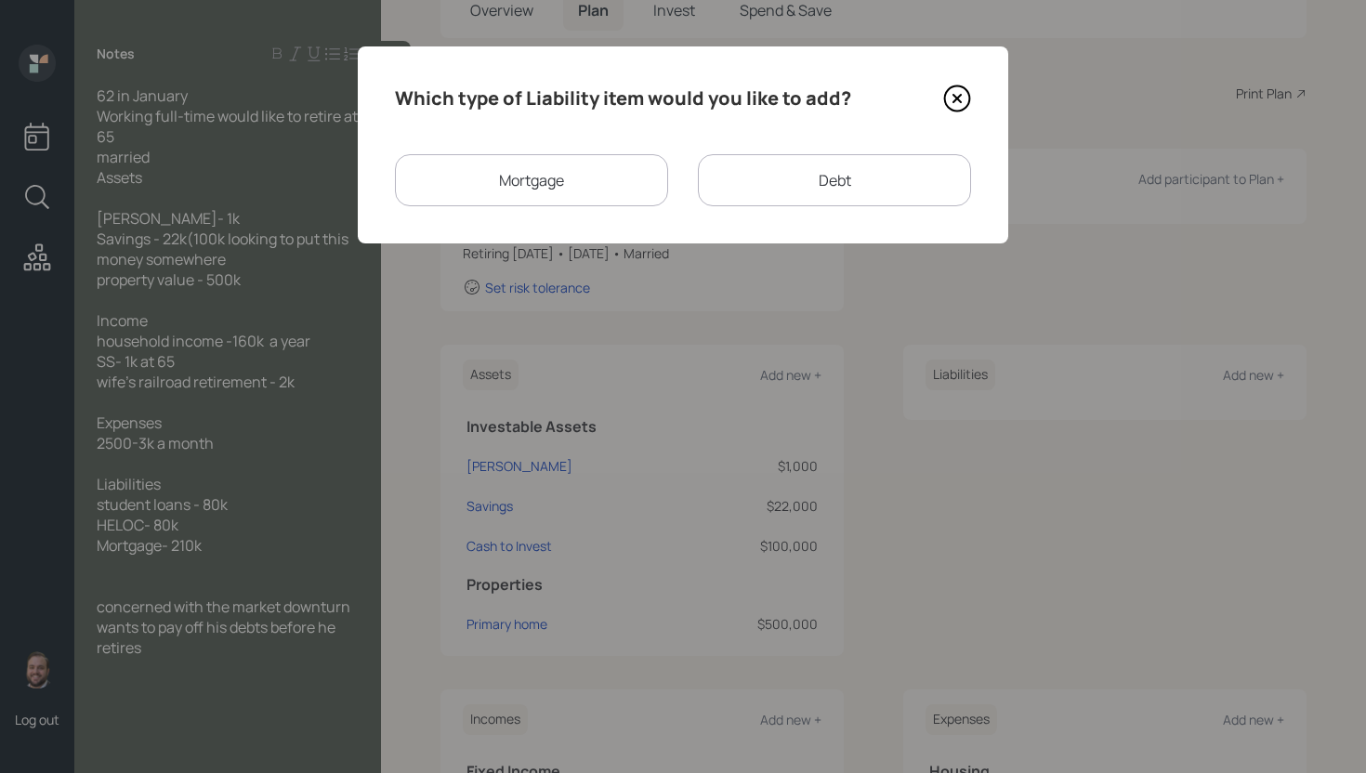
click at [536, 178] on div "Mortgage" at bounding box center [531, 180] width 273 height 52
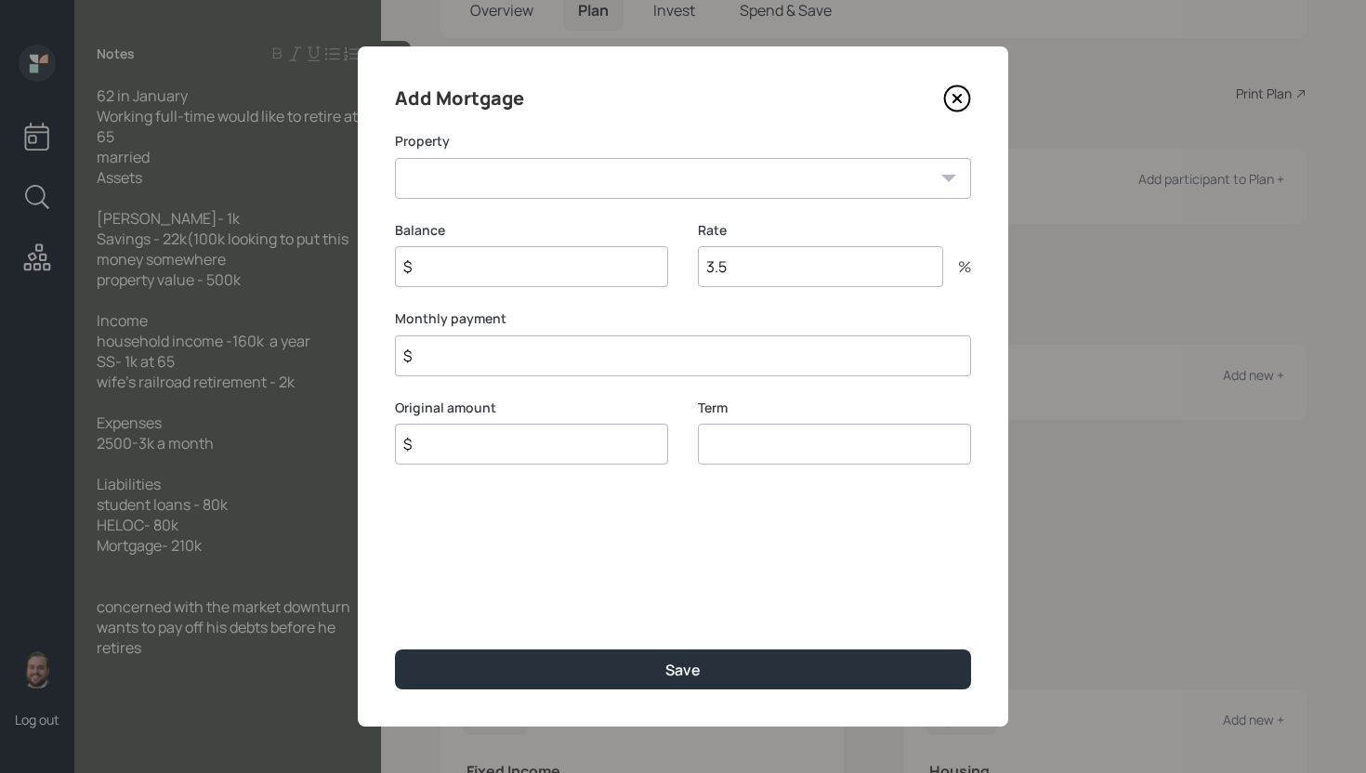
click at [536, 178] on select "VA Primary home" at bounding box center [683, 178] width 576 height 41
select select "5a374aaa-40a7-40b2-80f5-0943b44858e7"
click at [395, 158] on select "VA Primary home" at bounding box center [683, 178] width 576 height 41
click at [529, 275] on input "$" at bounding box center [531, 266] width 273 height 41
type input "$ 210,000"
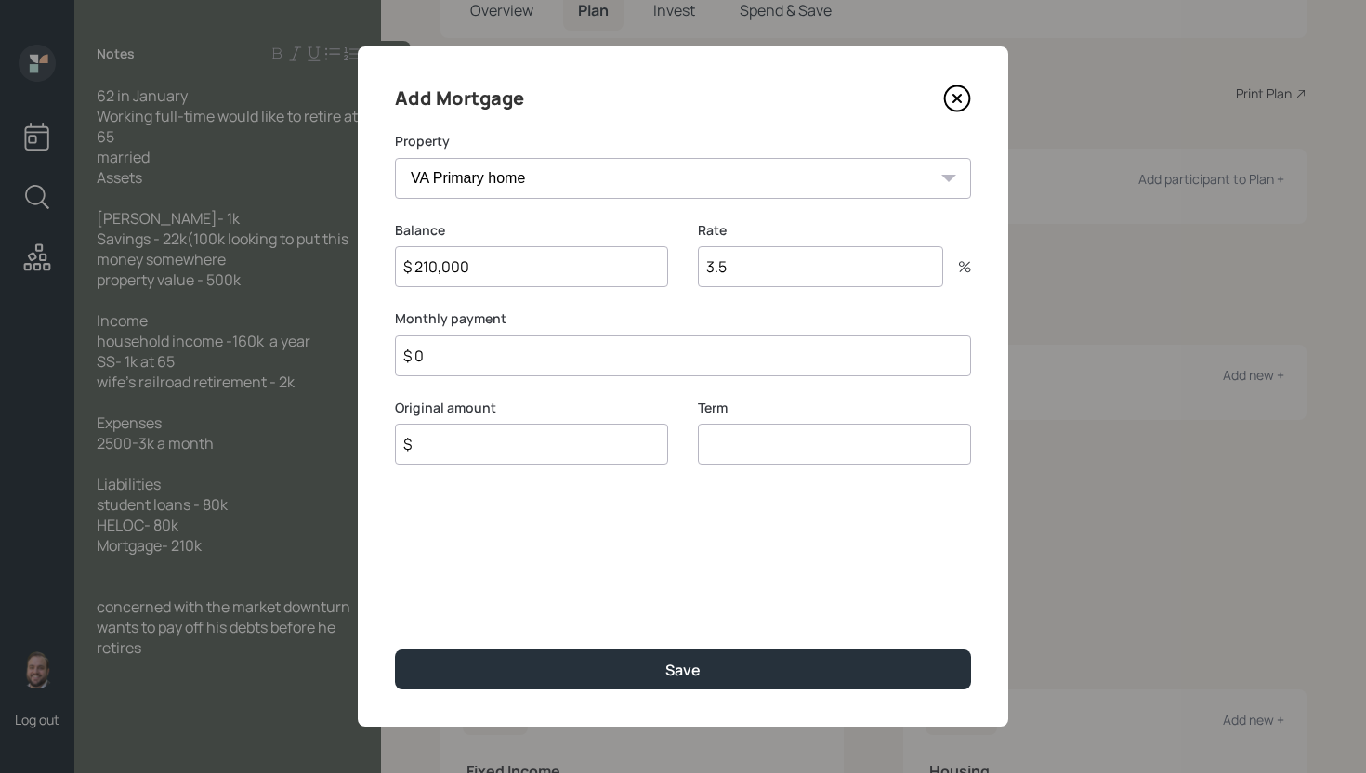
type input "$ 0"
type input "$ 21,000"
type input "30"
drag, startPoint x: 534, startPoint y: 450, endPoint x: 547, endPoint y: 443, distance: 13.7
click at [535, 450] on input "$ 21,000" at bounding box center [531, 444] width 273 height 41
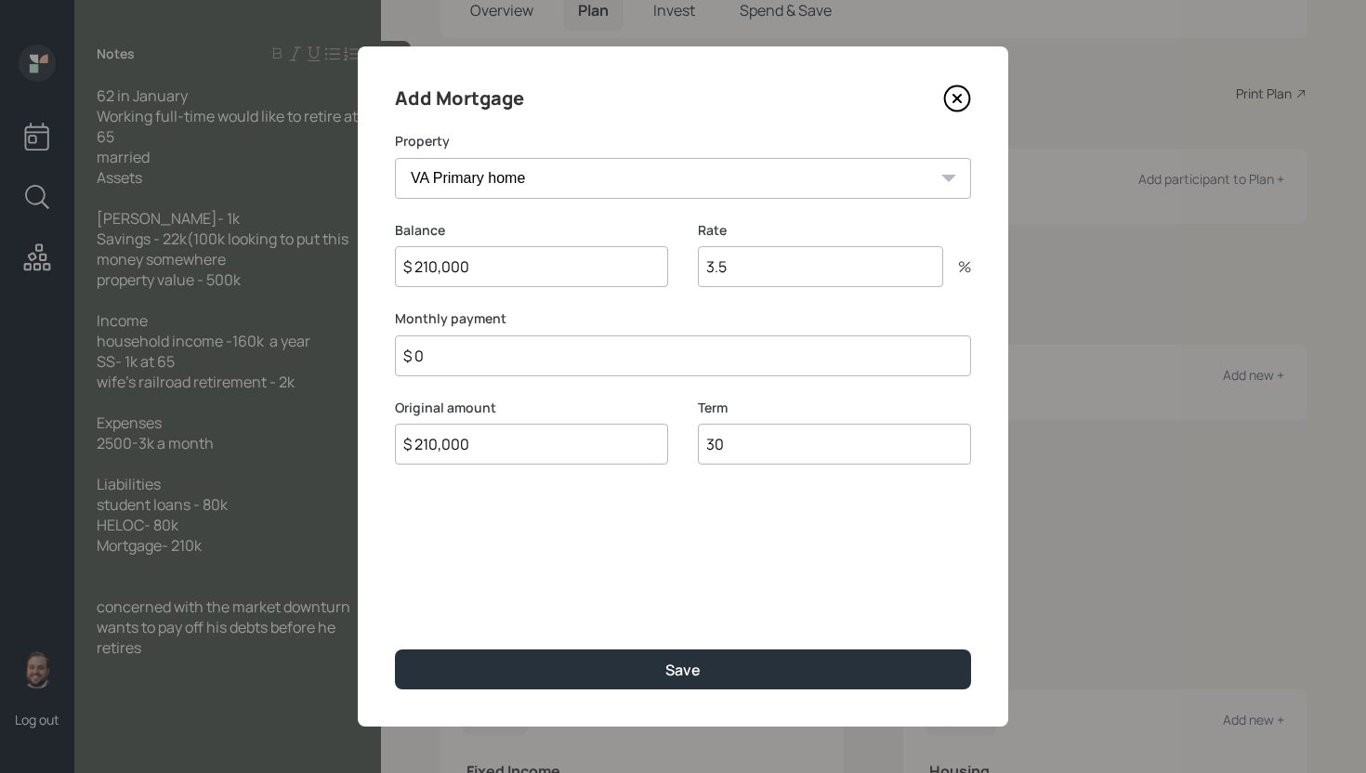
type input "$ 210,000"
click at [395, 650] on button "Save" at bounding box center [683, 670] width 576 height 40
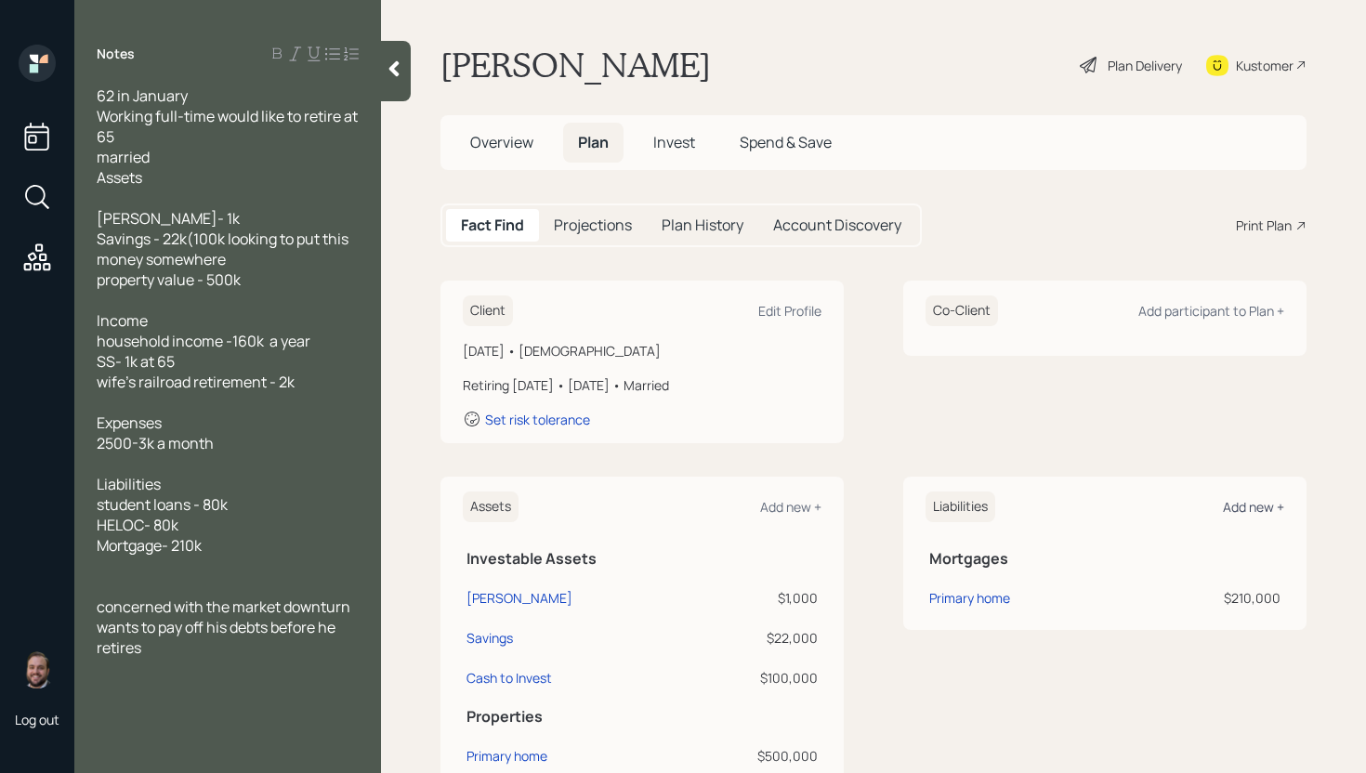
click at [1256, 508] on div "Add new +" at bounding box center [1253, 507] width 61 height 18
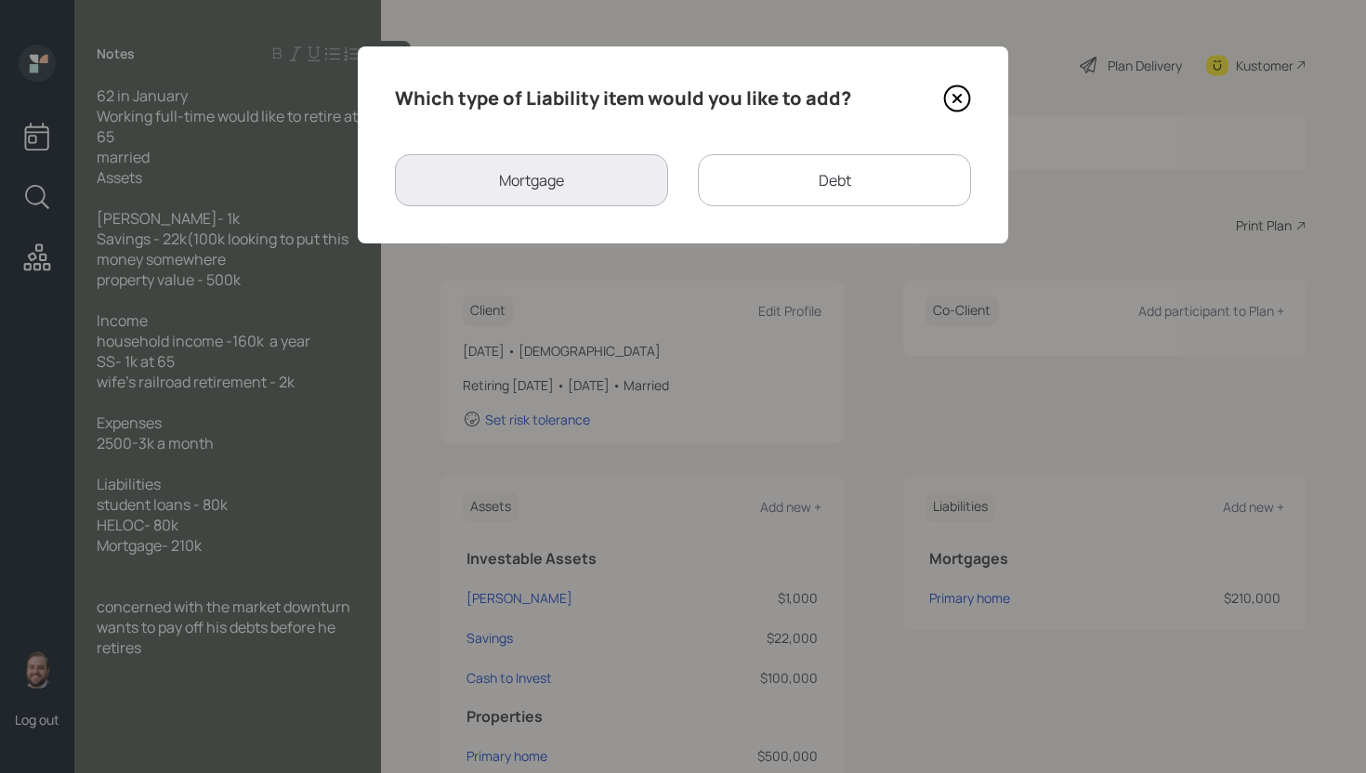
click at [811, 191] on div "Debt" at bounding box center [834, 180] width 273 height 52
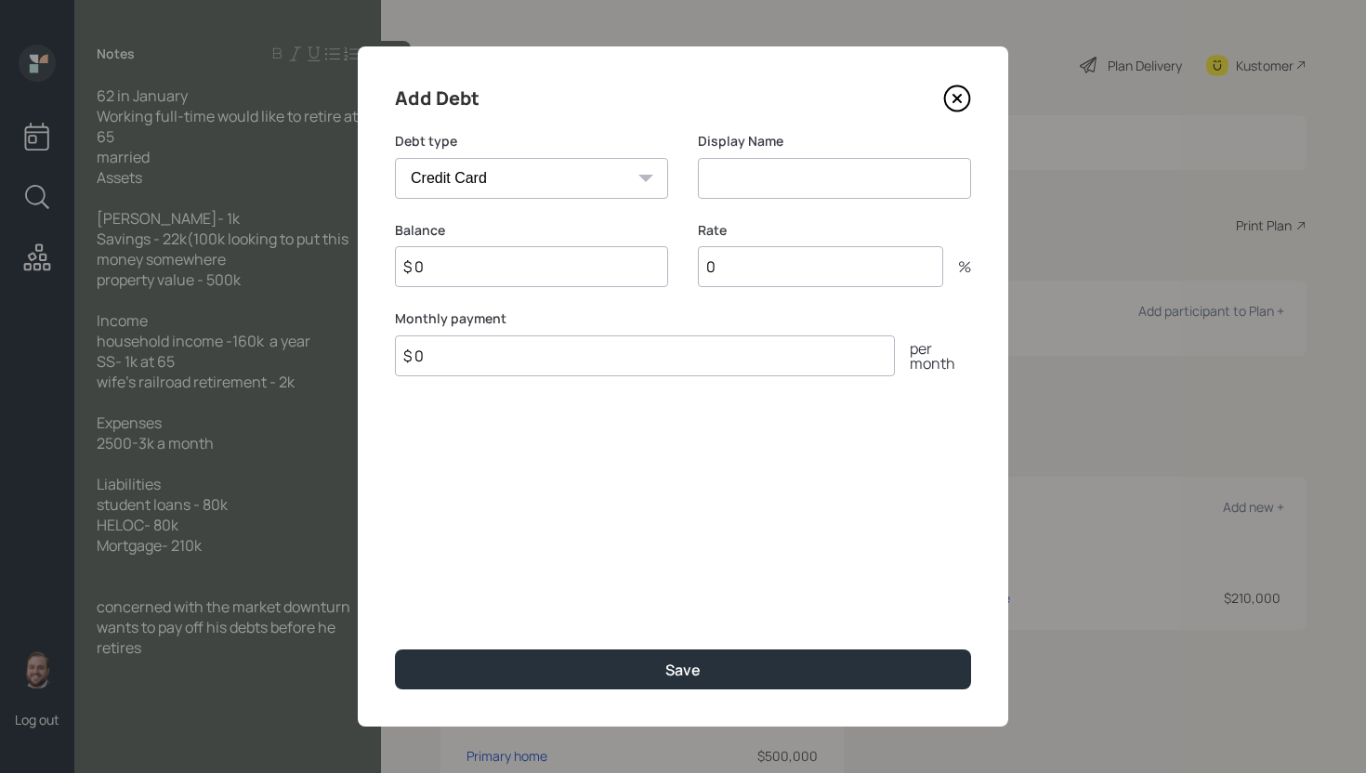
click at [615, 176] on select "Car Credit Card Medical Student Other" at bounding box center [531, 178] width 273 height 41
select select "other"
click at [395, 158] on select "Car Credit Card Medical Student Other" at bounding box center [531, 178] width 273 height 41
click at [768, 173] on input at bounding box center [834, 178] width 273 height 41
type input "HELOC"
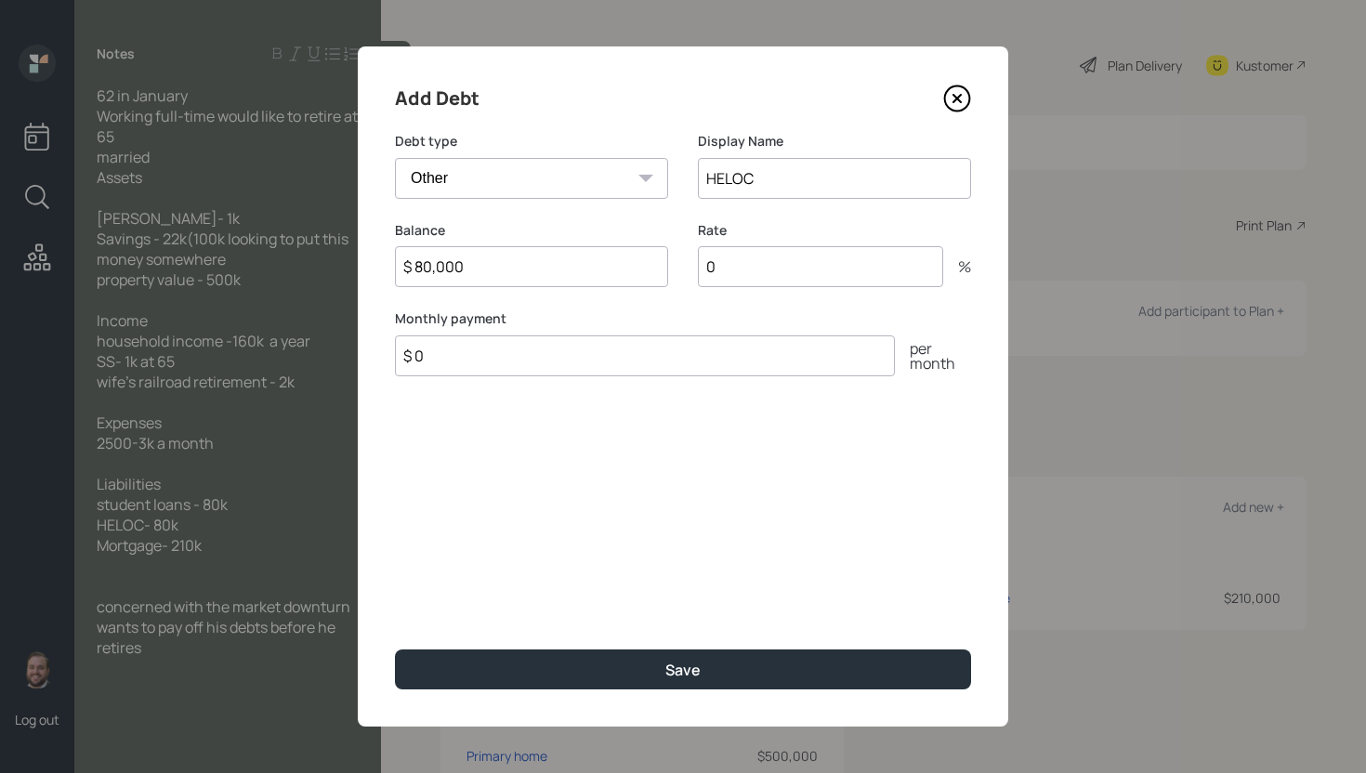
type input "$ 80,000"
click at [395, 650] on button "Save" at bounding box center [683, 670] width 576 height 40
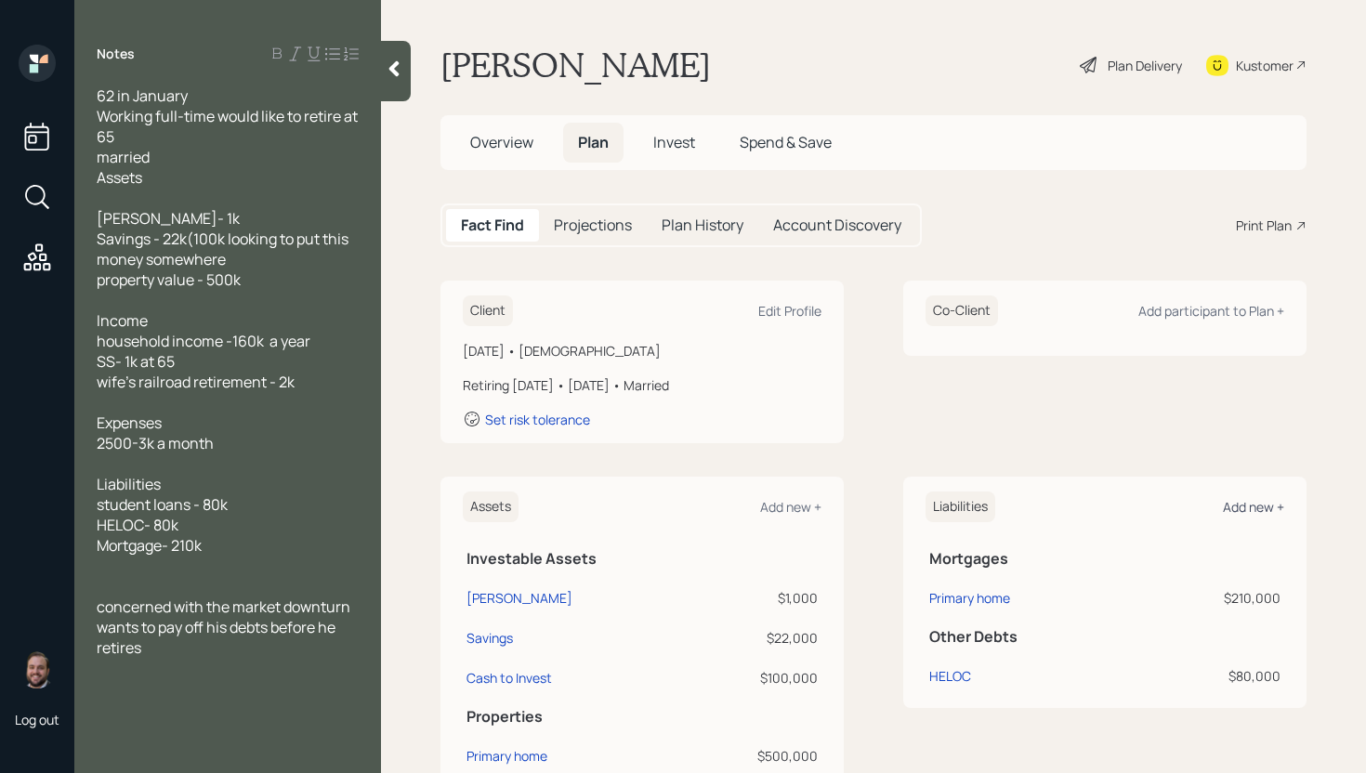
click at [1259, 510] on div "Add new +" at bounding box center [1253, 507] width 61 height 18
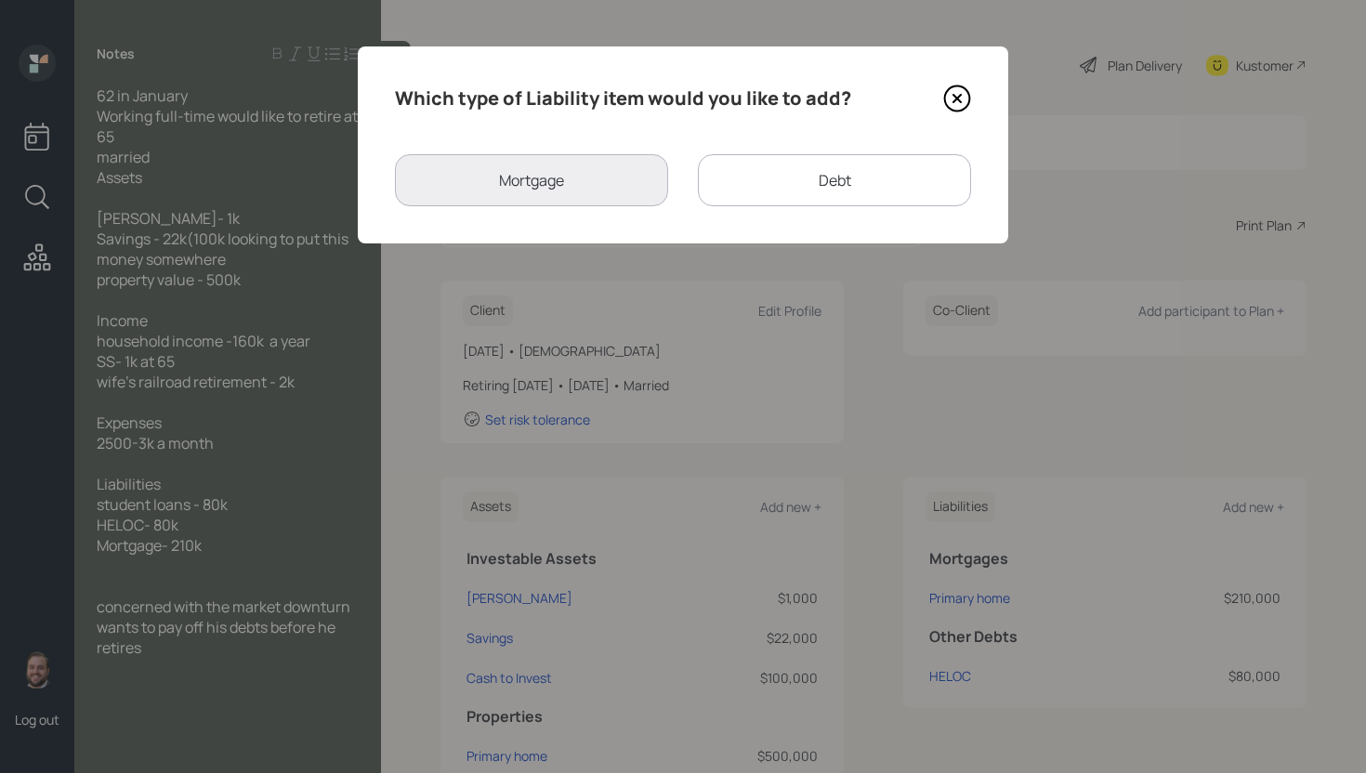
click at [738, 179] on div "Debt" at bounding box center [834, 180] width 273 height 52
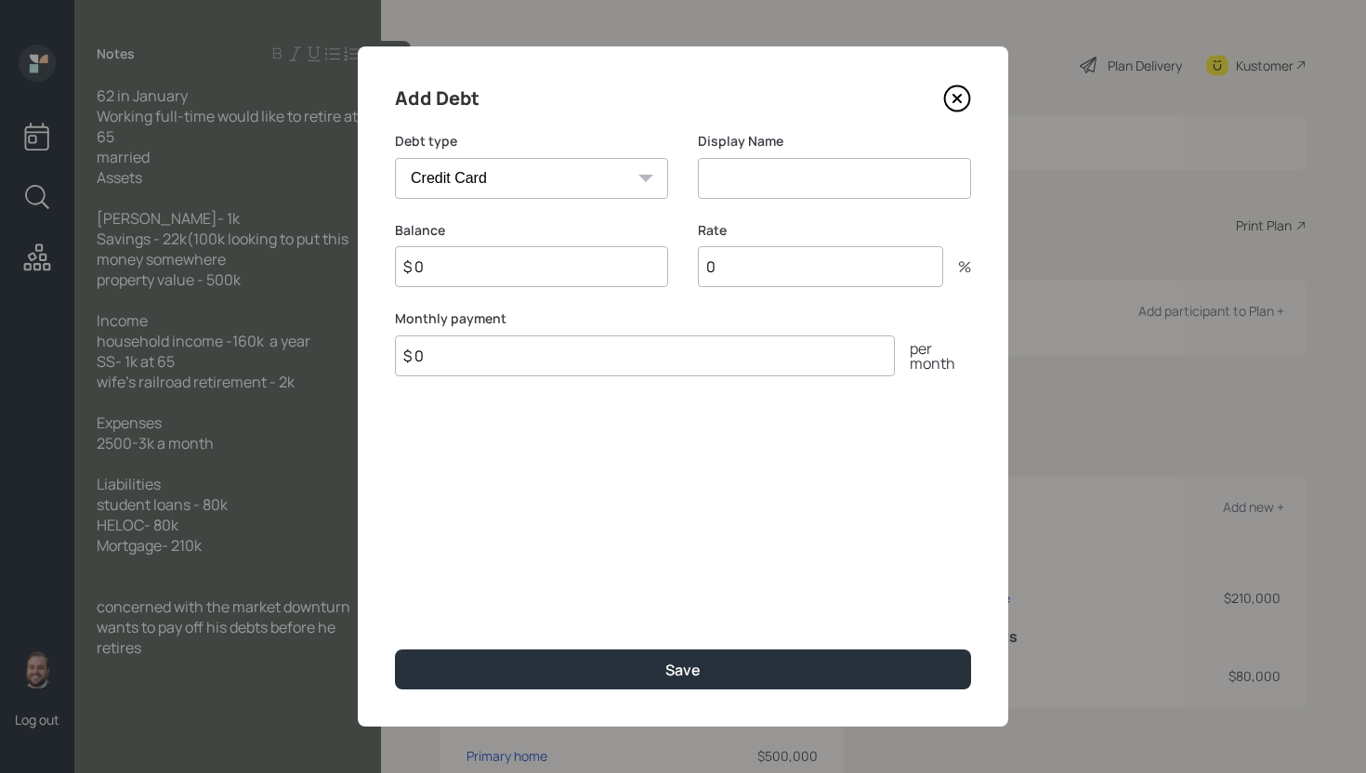
click at [583, 181] on select "Car Credit Card Medical Student Other" at bounding box center [531, 178] width 273 height 41
select select "student"
click at [395, 158] on select "Car Credit Card Medical Student Other" at bounding box center [531, 178] width 273 height 41
click at [755, 155] on div "Display Name" at bounding box center [834, 165] width 273 height 67
click at [760, 164] on input at bounding box center [834, 178] width 273 height 41
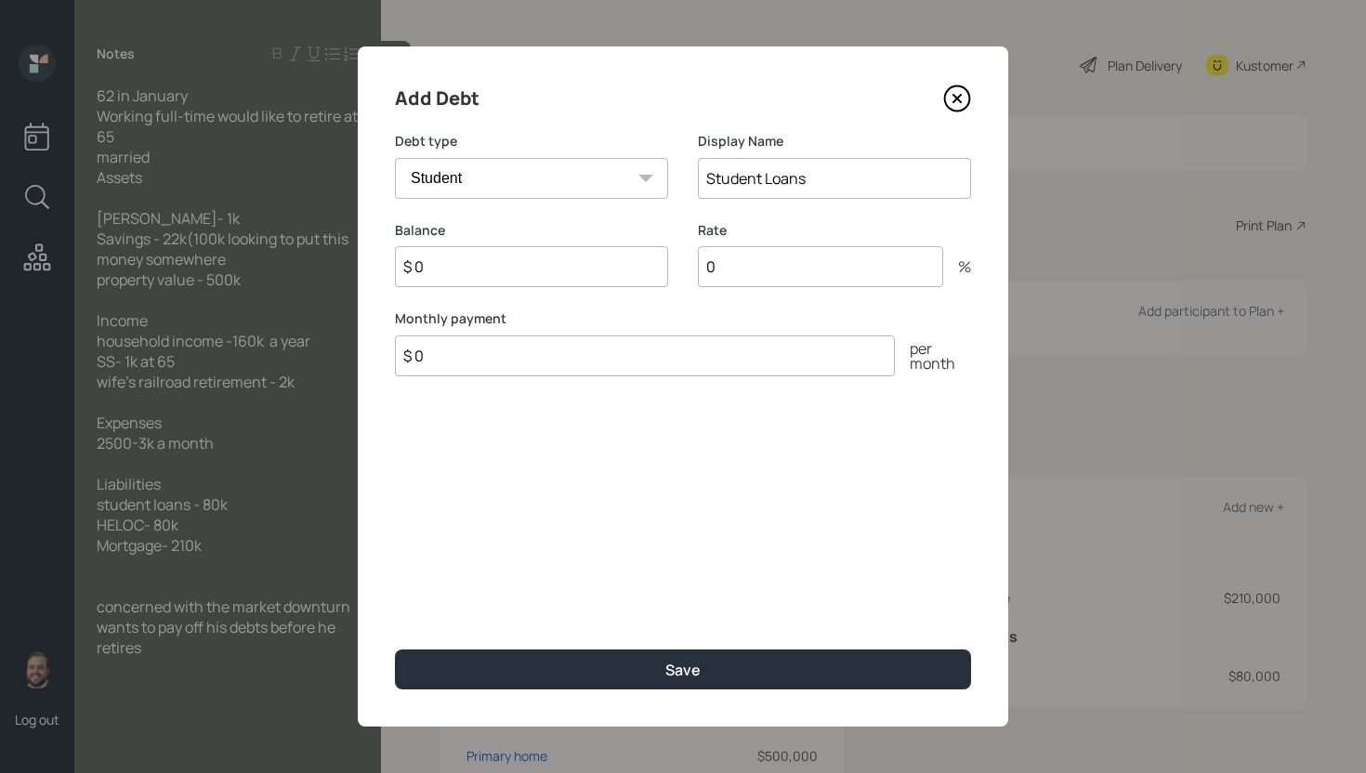
type input "Student Loans"
type input "$ 80,000"
click at [395, 650] on button "Save" at bounding box center [683, 670] width 576 height 40
